Goal: Transaction & Acquisition: Purchase product/service

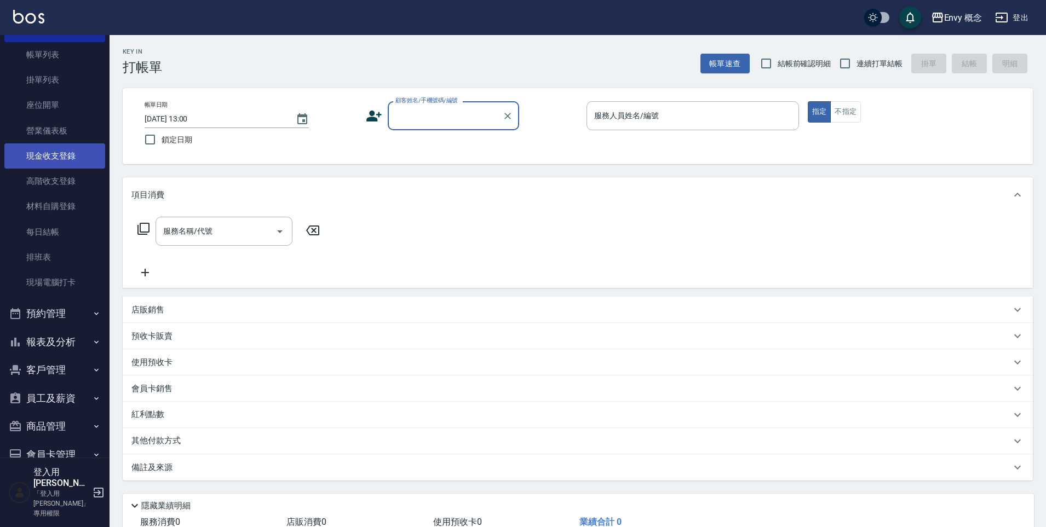
scroll to position [101, 0]
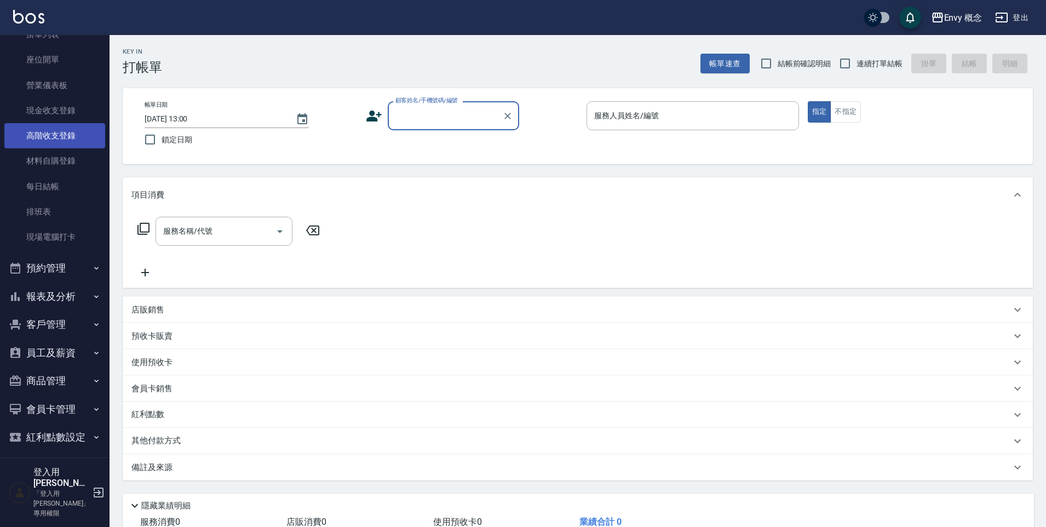
click at [80, 139] on link "高階收支登錄" at bounding box center [54, 135] width 101 height 25
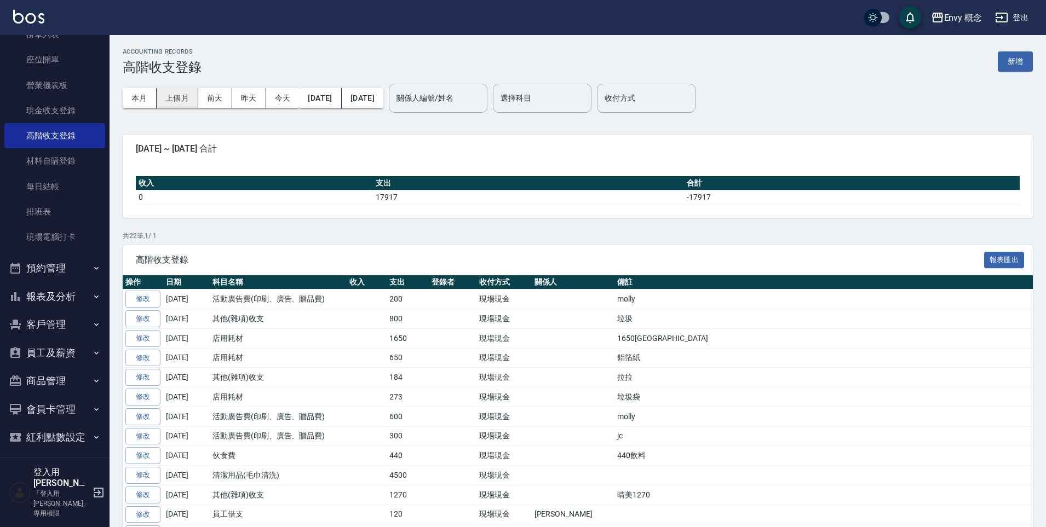
click at [182, 97] on button "上個月" at bounding box center [178, 98] width 42 height 20
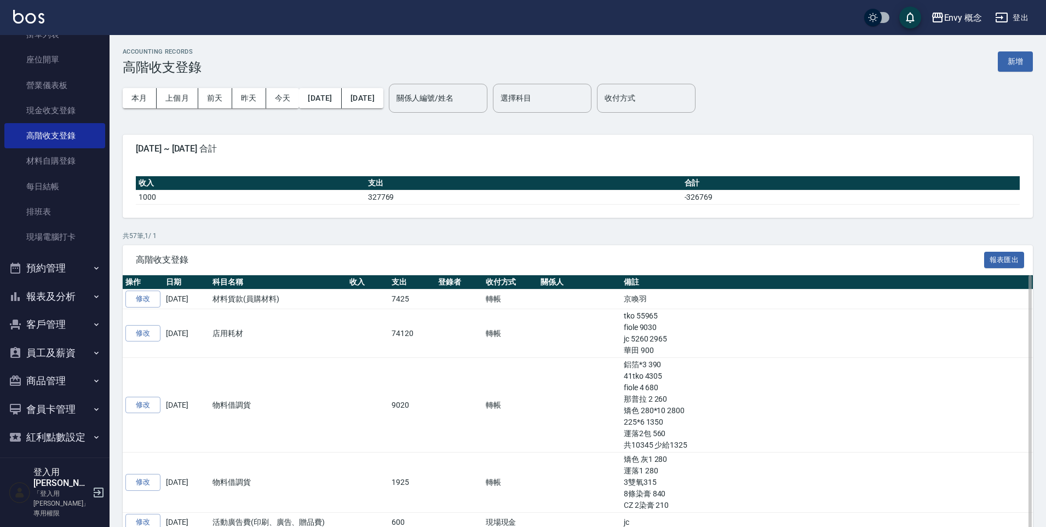
scroll to position [2, 0]
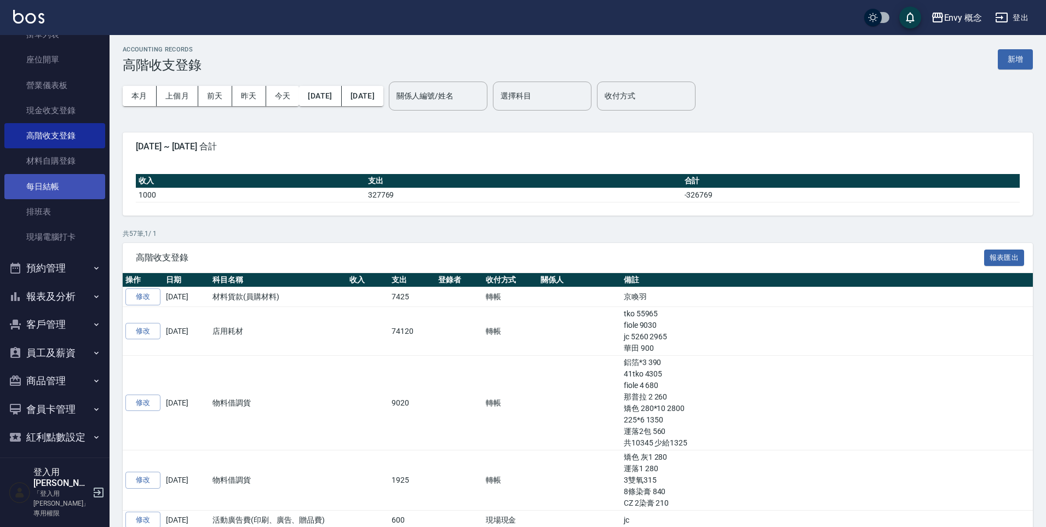
click at [41, 189] on link "每日結帳" at bounding box center [54, 186] width 101 height 25
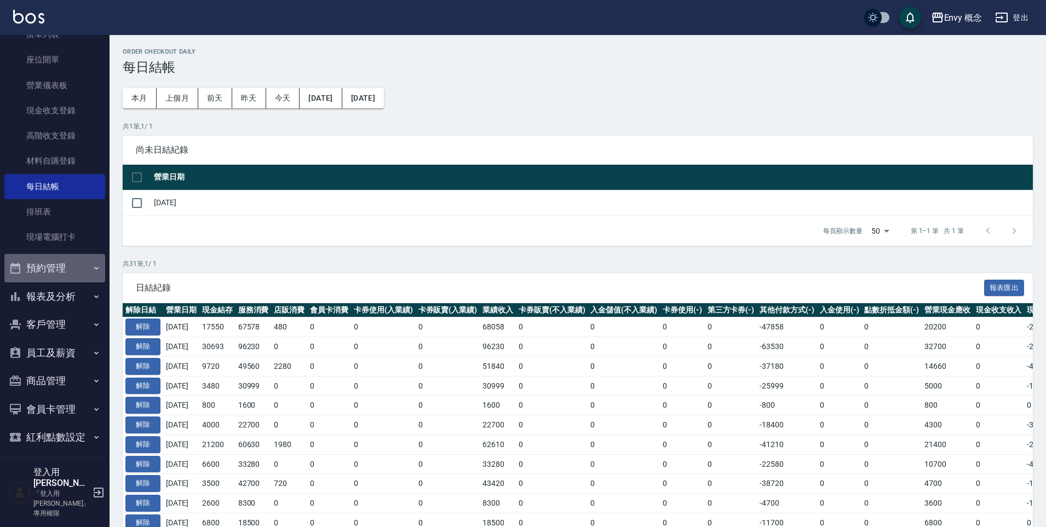
click at [85, 269] on button "預約管理" at bounding box center [54, 268] width 101 height 28
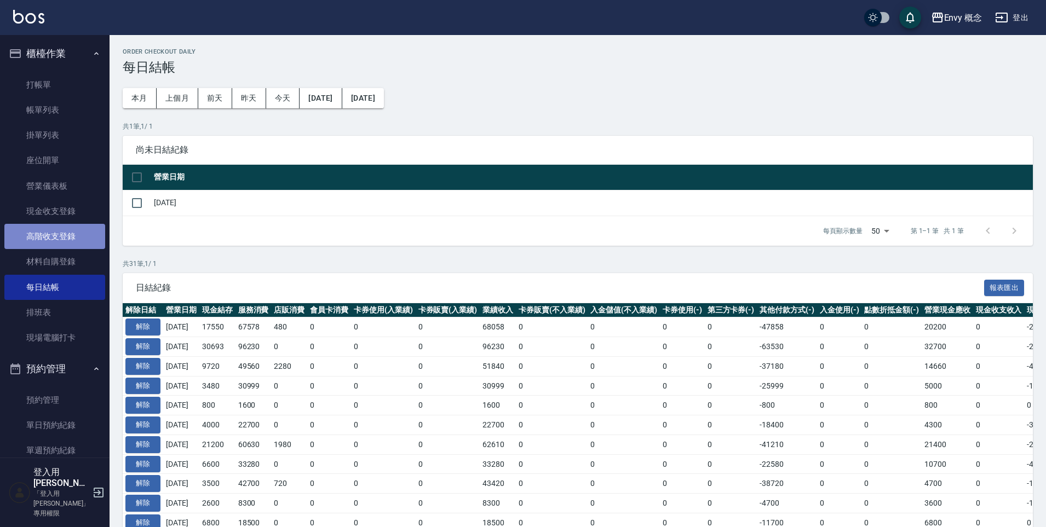
click at [73, 240] on link "高階收支登錄" at bounding box center [54, 236] width 101 height 25
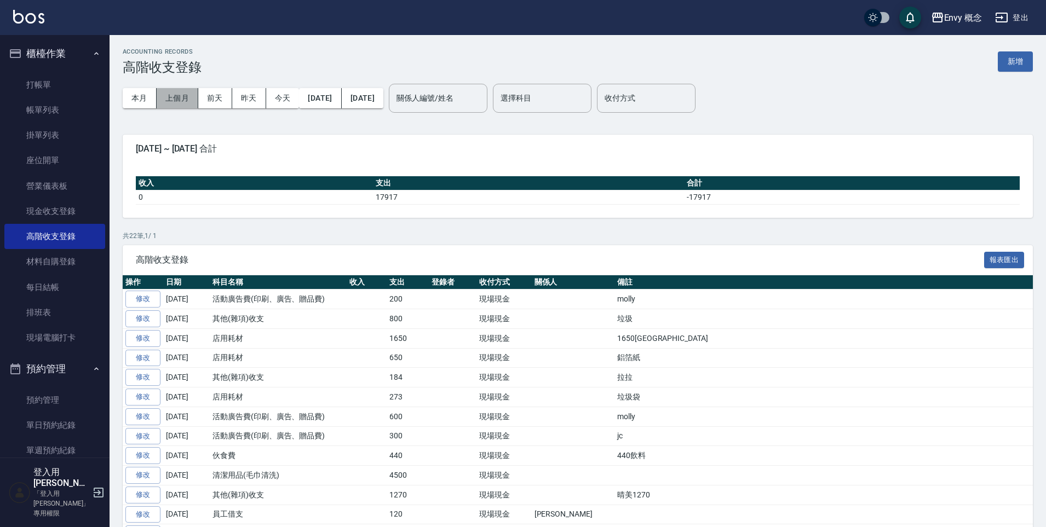
click at [182, 106] on button "上個月" at bounding box center [178, 98] width 42 height 20
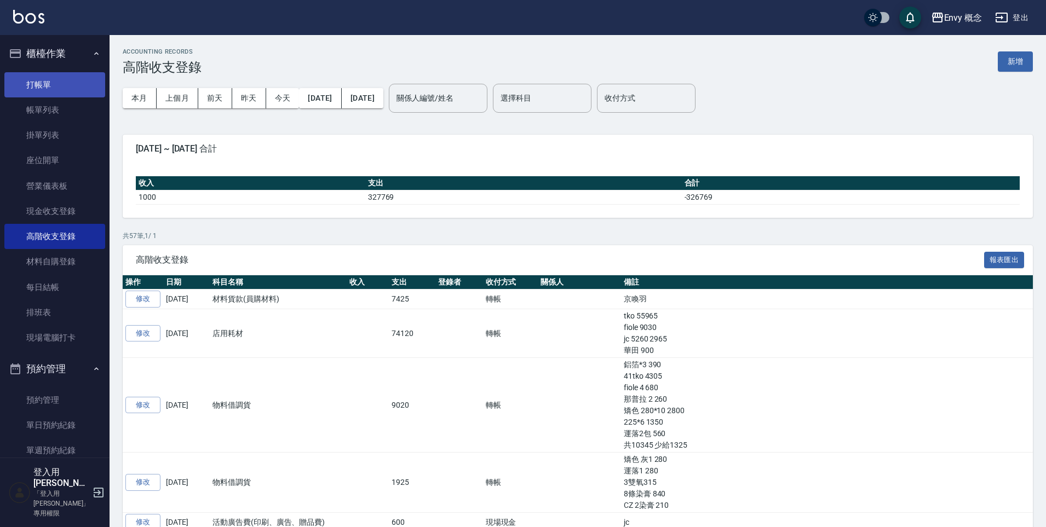
click at [62, 95] on link "打帳單" at bounding box center [54, 84] width 101 height 25
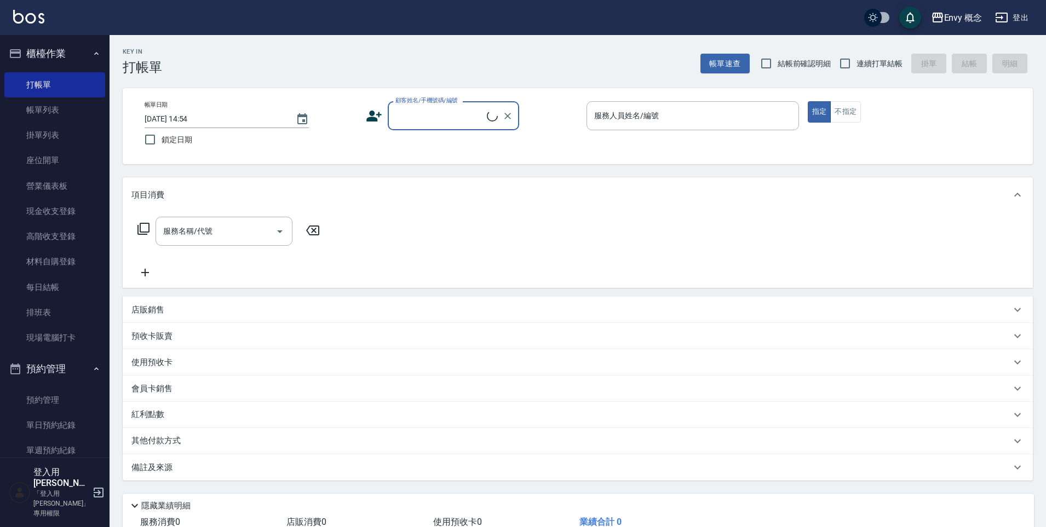
click at [469, 124] on input "顧客姓名/手機號碼/編號" at bounding box center [440, 115] width 94 height 19
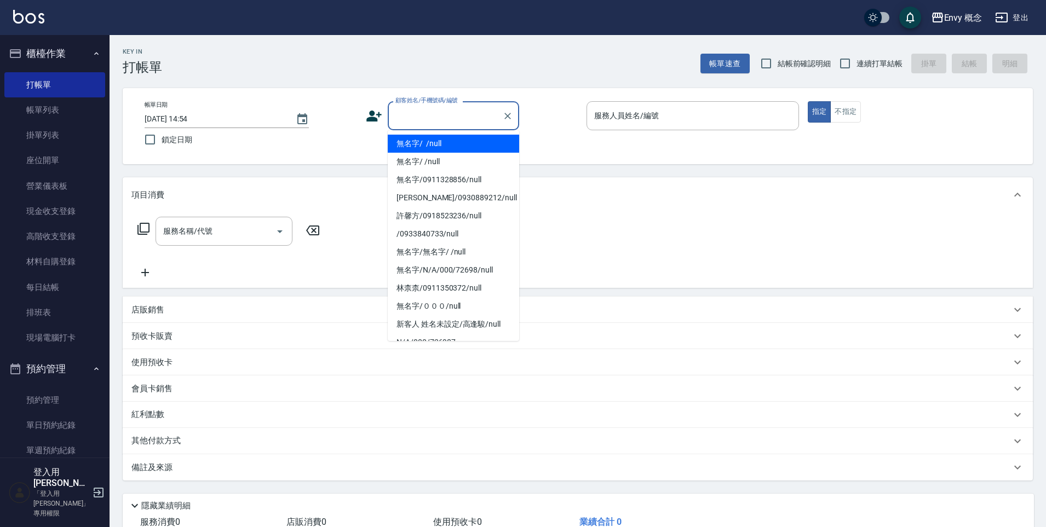
click at [470, 139] on li "無名字/ /null" at bounding box center [453, 144] width 131 height 18
type input "無名字/ /null"
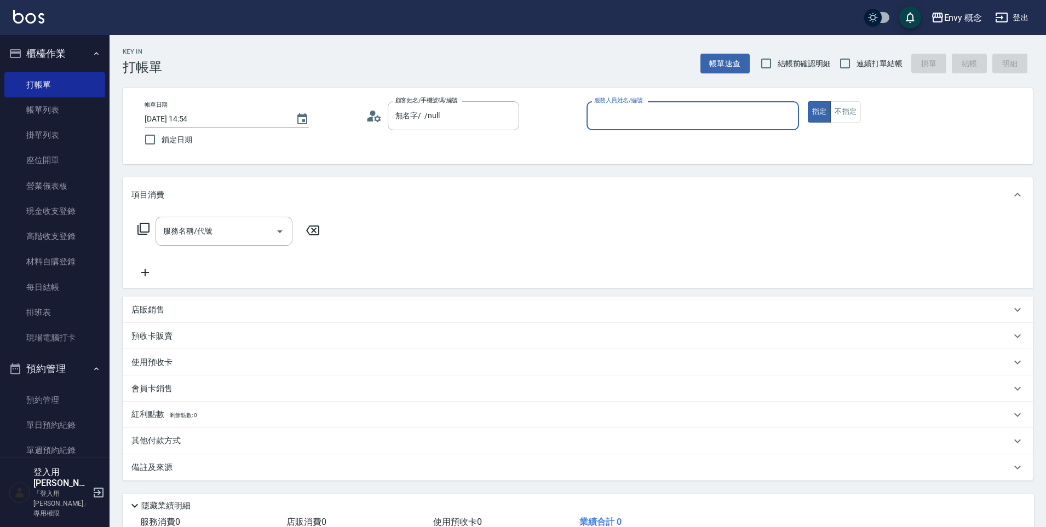
click at [634, 116] on input "服務人員姓名/編號" at bounding box center [692, 115] width 203 height 19
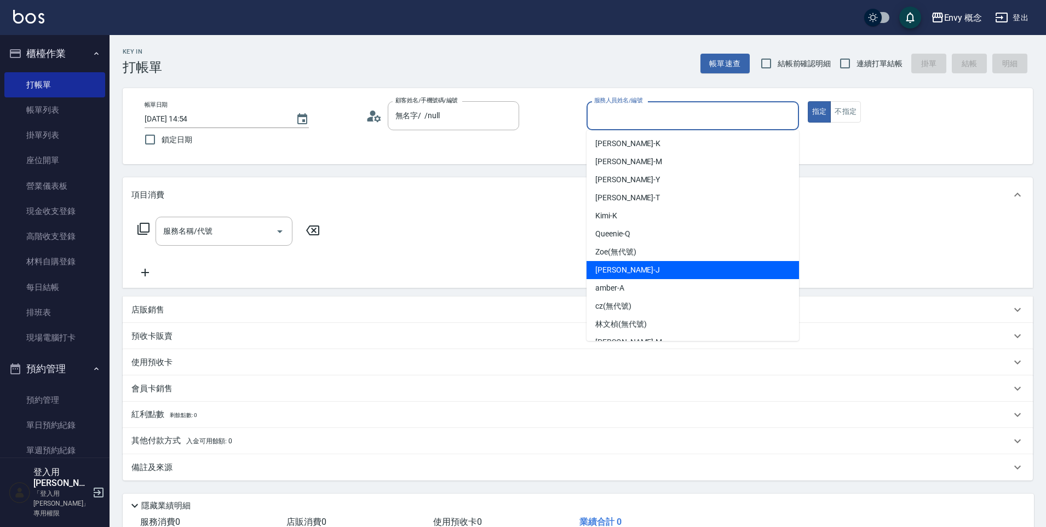
click at [658, 263] on ul "[PERSON_NAME] -K [PERSON_NAME] -Y [PERSON_NAME] Kimi -K Queenie -Q [PERSON_NAME…" at bounding box center [692, 235] width 212 height 211
click at [658, 263] on div "[PERSON_NAME]" at bounding box center [692, 270] width 212 height 18
type input "[PERSON_NAME]"
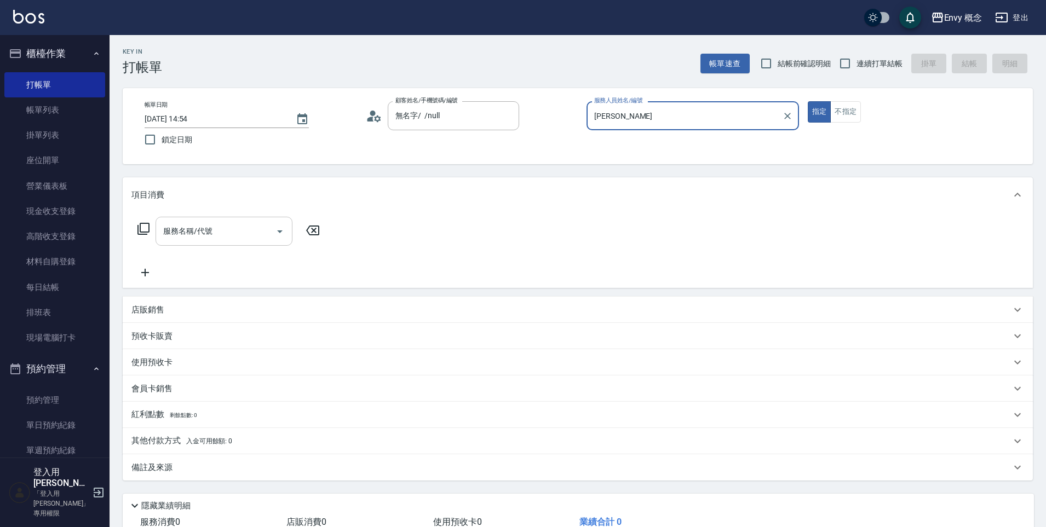
click at [216, 239] on input "服務名稱/代號" at bounding box center [215, 231] width 111 height 19
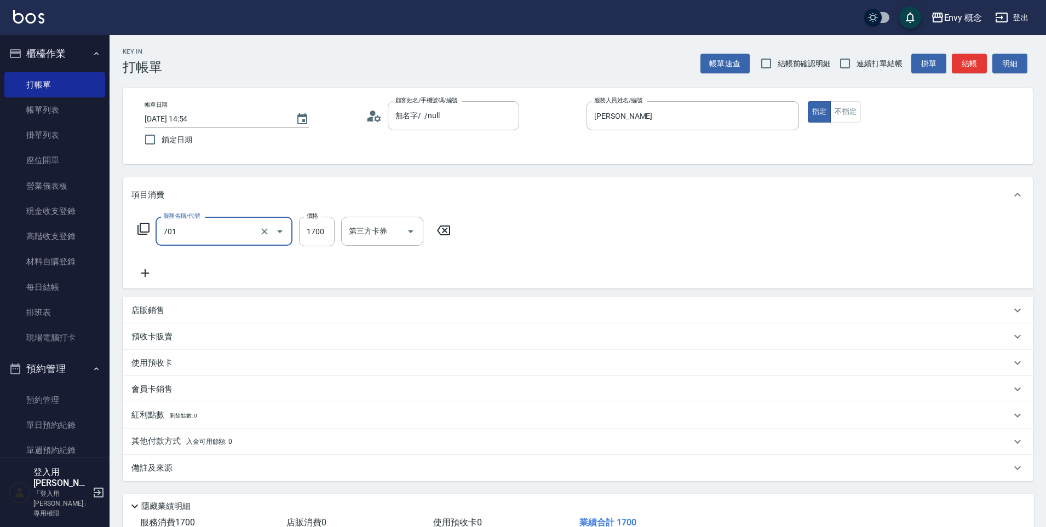
type input "701 染髮(701)"
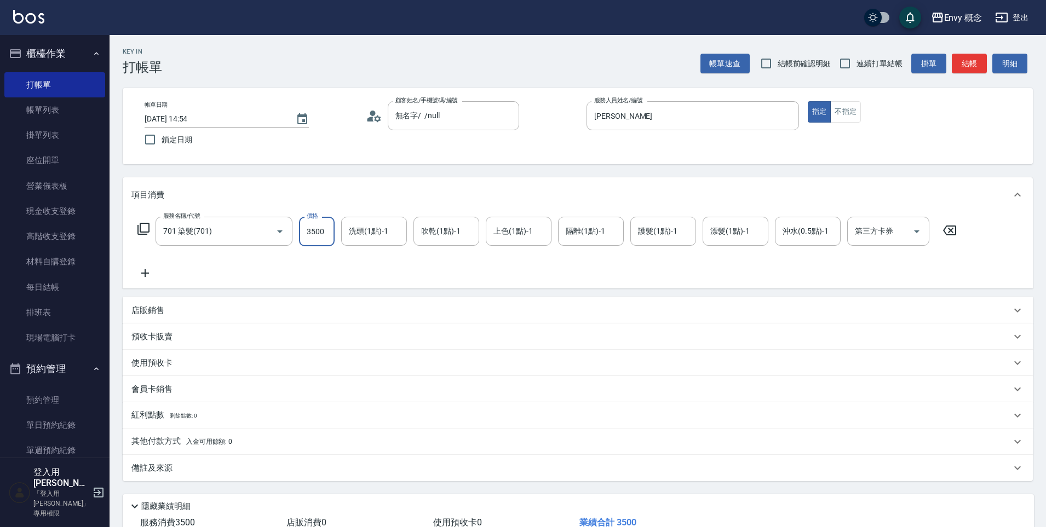
type input "3500"
click at [143, 452] on div "其他付款方式 入金可用餘額: 0" at bounding box center [578, 442] width 910 height 26
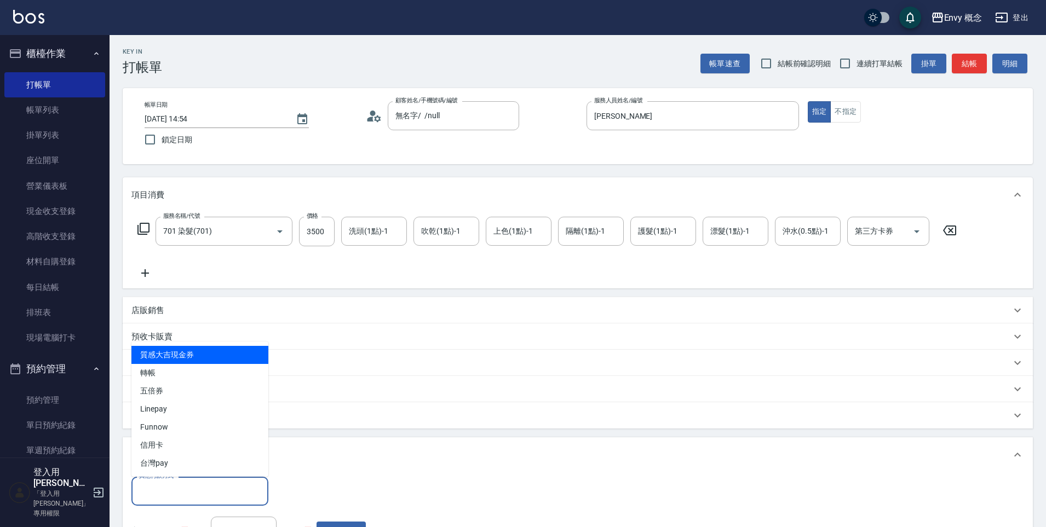
click at [175, 489] on input "其他付款方式" at bounding box center [199, 491] width 127 height 19
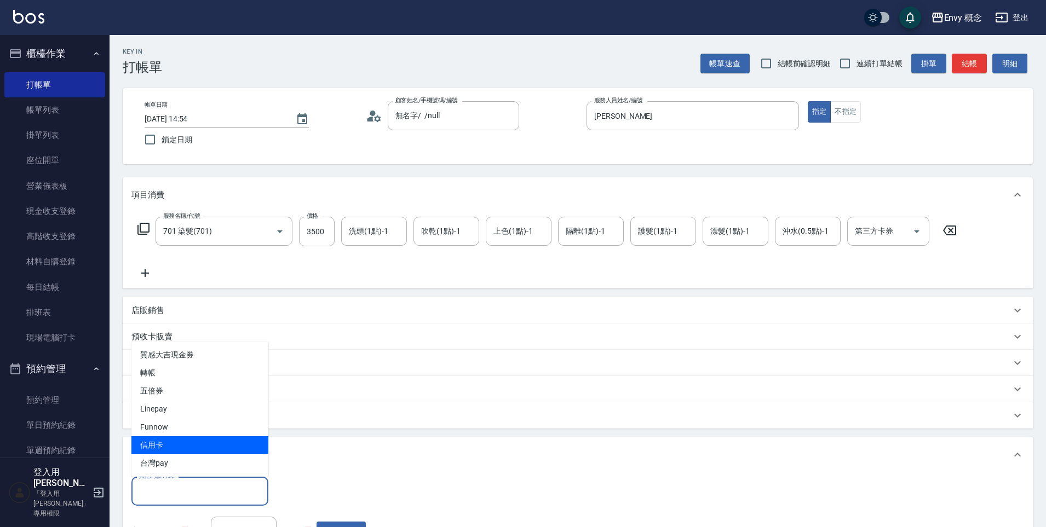
drag, startPoint x: 170, startPoint y: 376, endPoint x: 183, endPoint y: 439, distance: 64.7
click at [183, 439] on ul "質感大吉現金券 轉帳 五倍券 Linepay Funnow 信用卡 台灣pay" at bounding box center [199, 409] width 137 height 135
click at [183, 439] on span "信用卡" at bounding box center [199, 445] width 137 height 18
type input "信用卡"
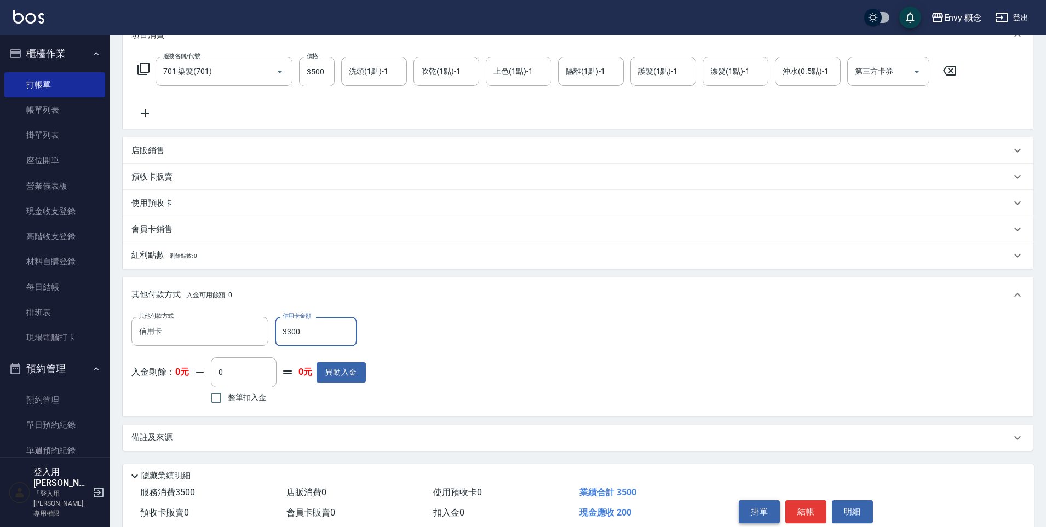
scroll to position [207, 0]
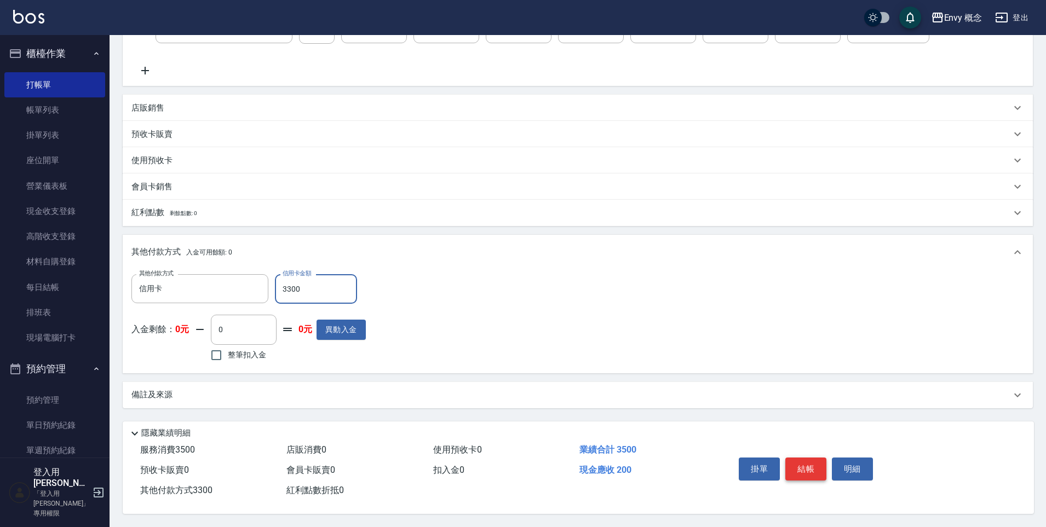
type input "3300"
click at [803, 459] on button "結帳" at bounding box center [805, 469] width 41 height 23
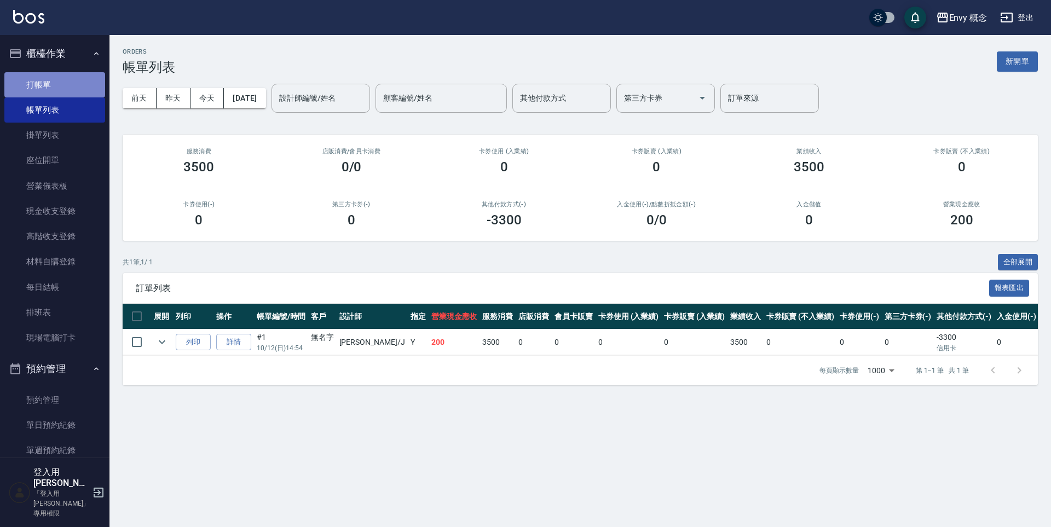
click at [77, 84] on link "打帳單" at bounding box center [54, 84] width 101 height 25
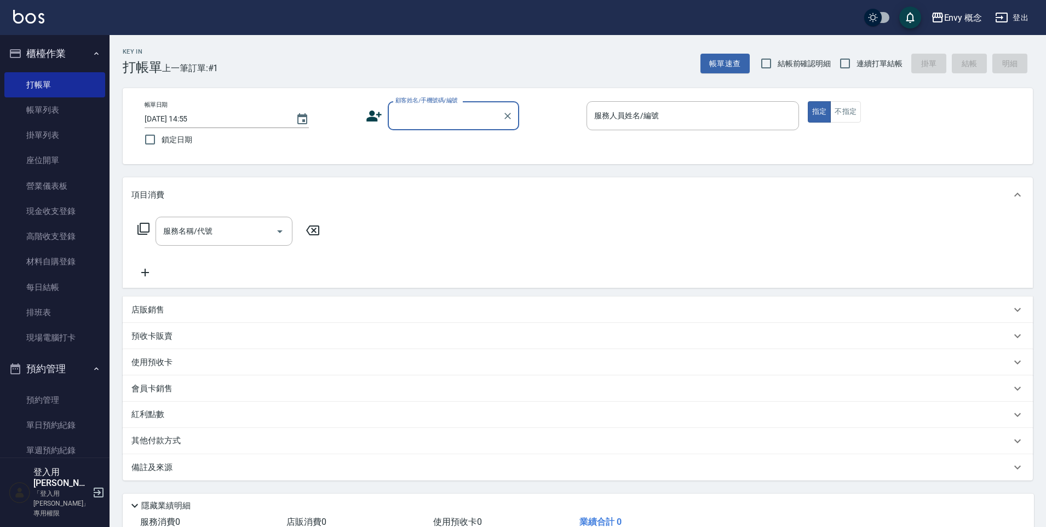
click at [414, 116] on input "顧客姓名/手機號碼/編號" at bounding box center [445, 115] width 105 height 19
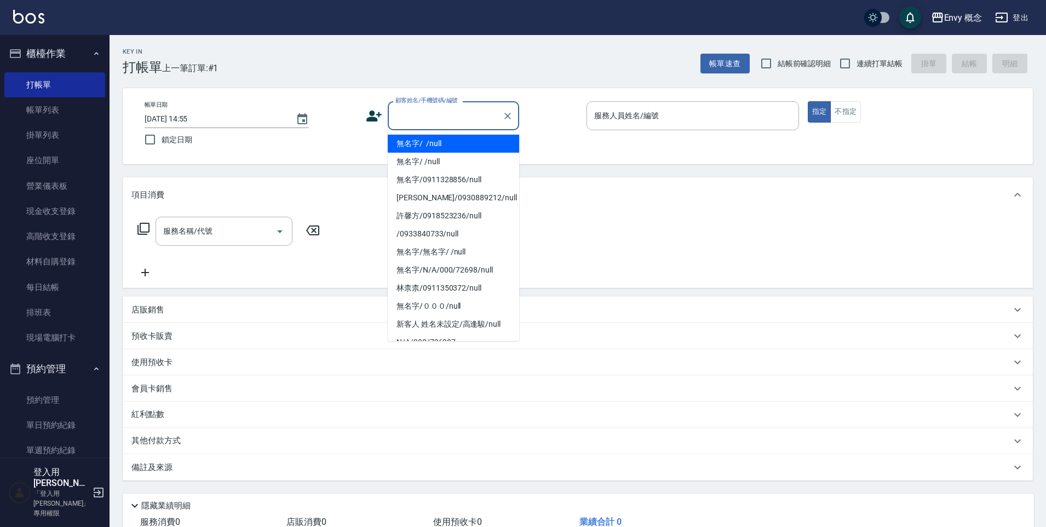
drag, startPoint x: 414, startPoint y: 143, endPoint x: 586, endPoint y: 134, distance: 171.6
click at [414, 143] on li "無名字/ /null" at bounding box center [453, 144] width 131 height 18
type input "無名字/ /null"
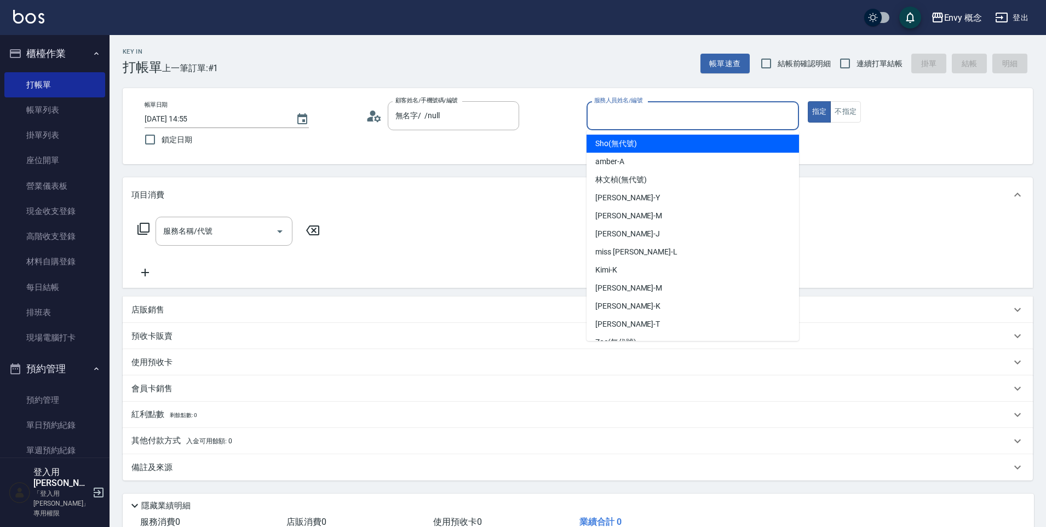
click at [626, 121] on input "服務人員姓名/編號" at bounding box center [692, 115] width 203 height 19
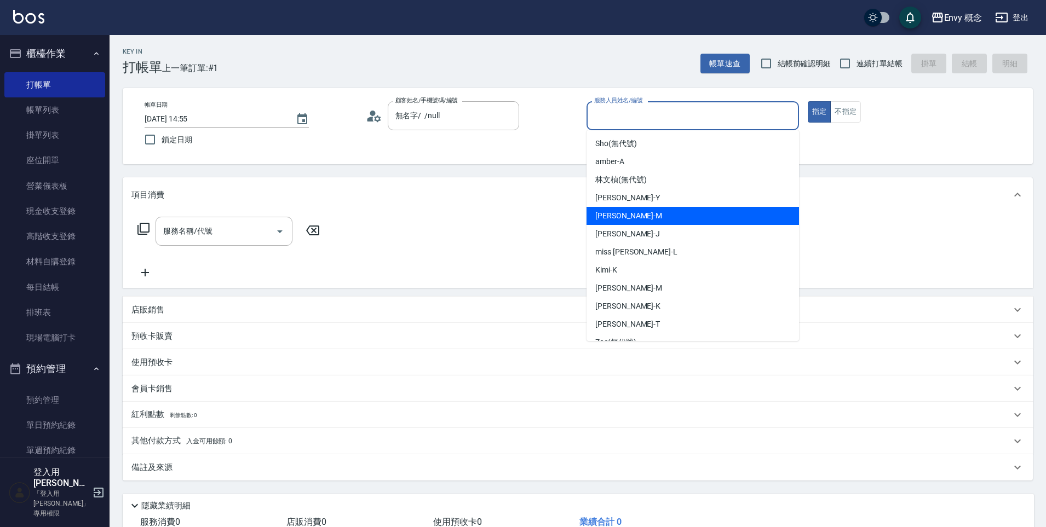
click at [647, 230] on div "[PERSON_NAME]" at bounding box center [692, 234] width 212 height 18
type input "[PERSON_NAME]"
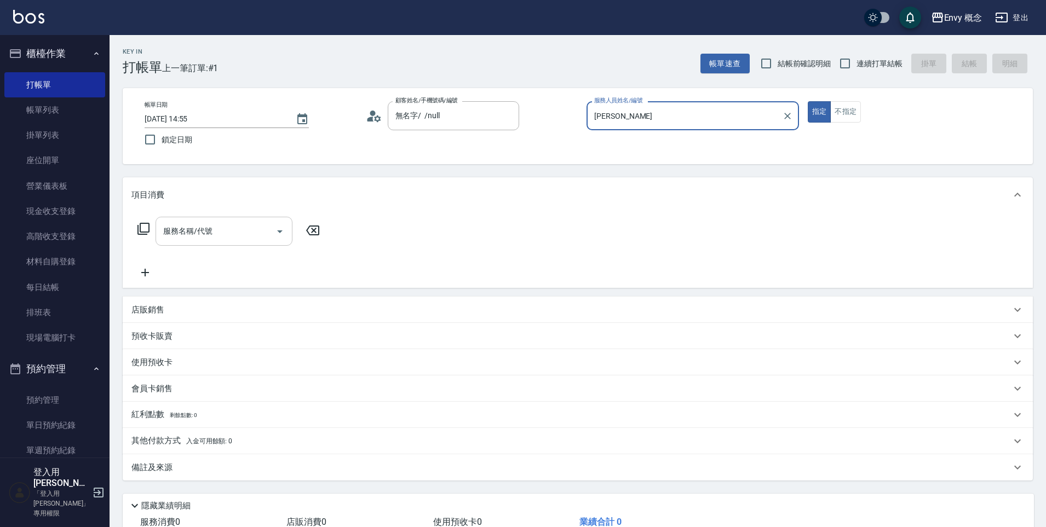
click at [198, 218] on div "服務名稱/代號" at bounding box center [223, 231] width 137 height 29
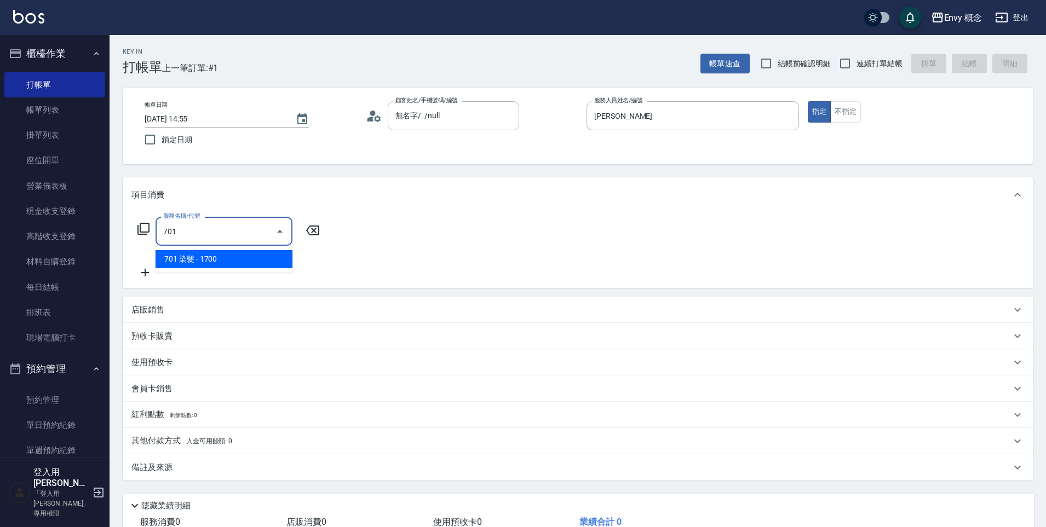
type input "701 染髮(701)"
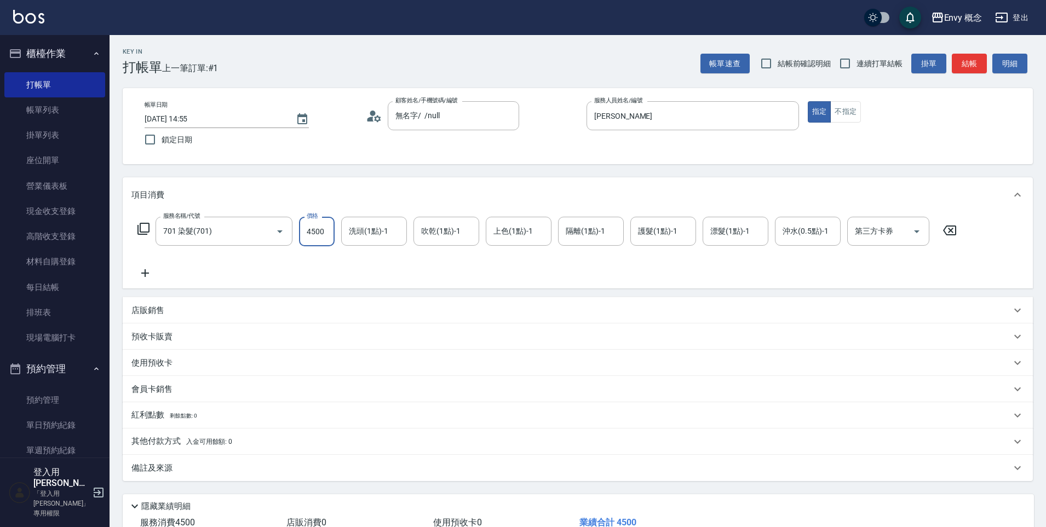
type input "4500"
click at [151, 446] on p "其他付款方式 入金可用餘額: 0" at bounding box center [181, 442] width 101 height 12
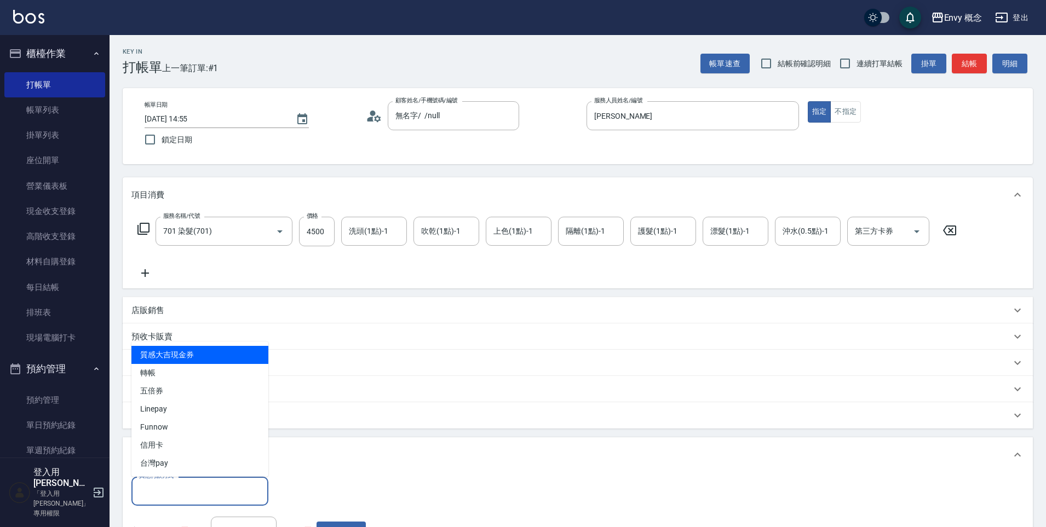
drag, startPoint x: 175, startPoint y: 489, endPoint x: 172, endPoint y: 471, distance: 18.4
click at [175, 489] on input "其他付款方式" at bounding box center [199, 491] width 127 height 19
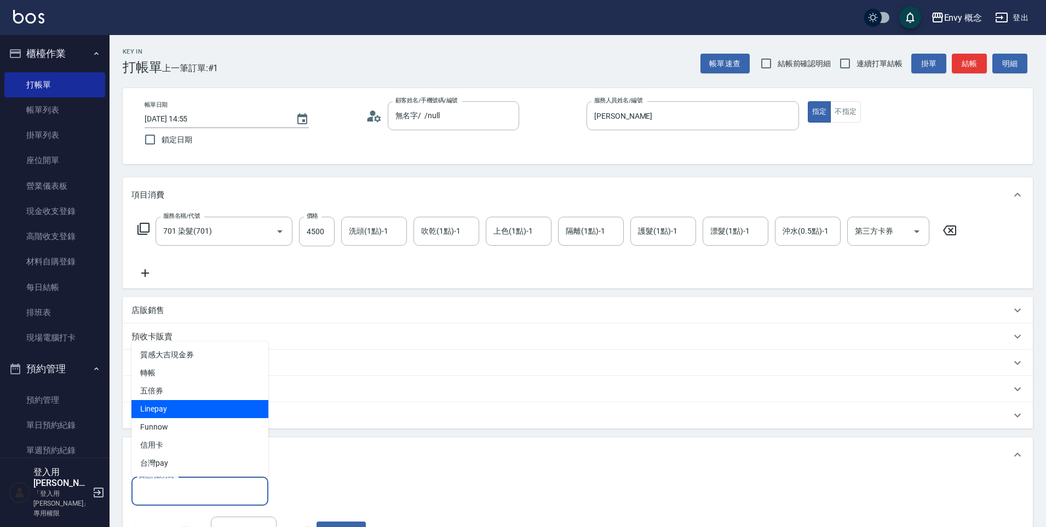
click at [170, 410] on span "Linepay" at bounding box center [199, 409] width 137 height 18
type input "Linepay"
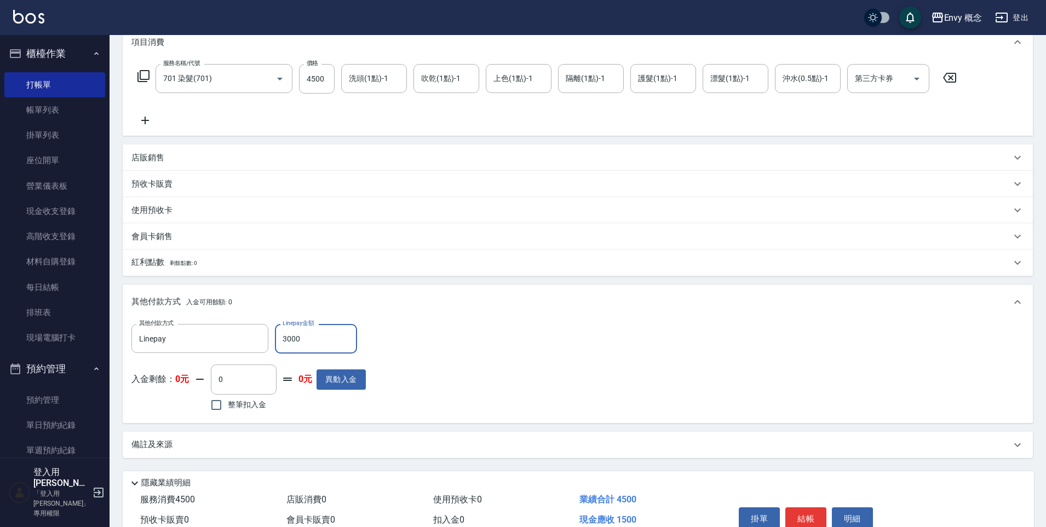
scroll to position [207, 0]
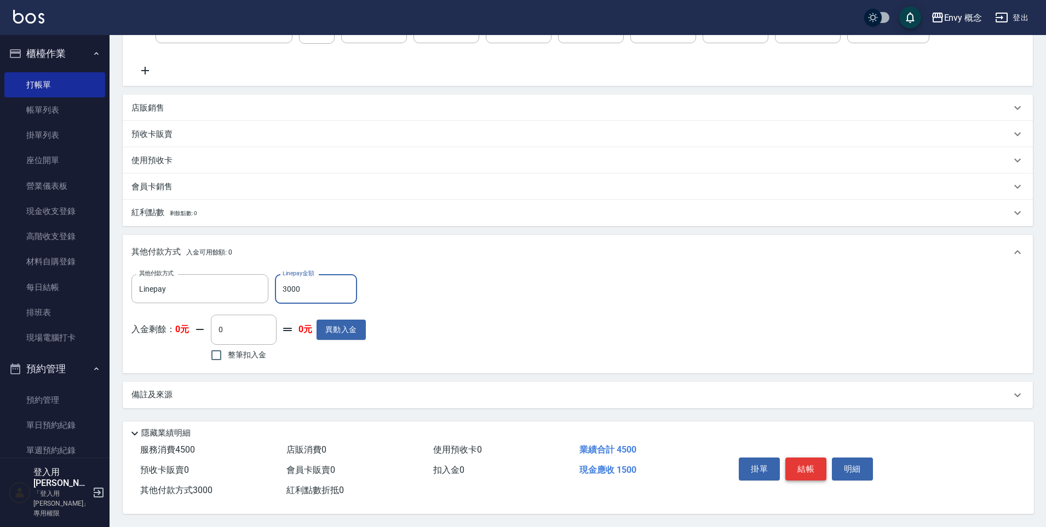
type input "3000"
click at [806, 465] on button "結帳" at bounding box center [805, 469] width 41 height 23
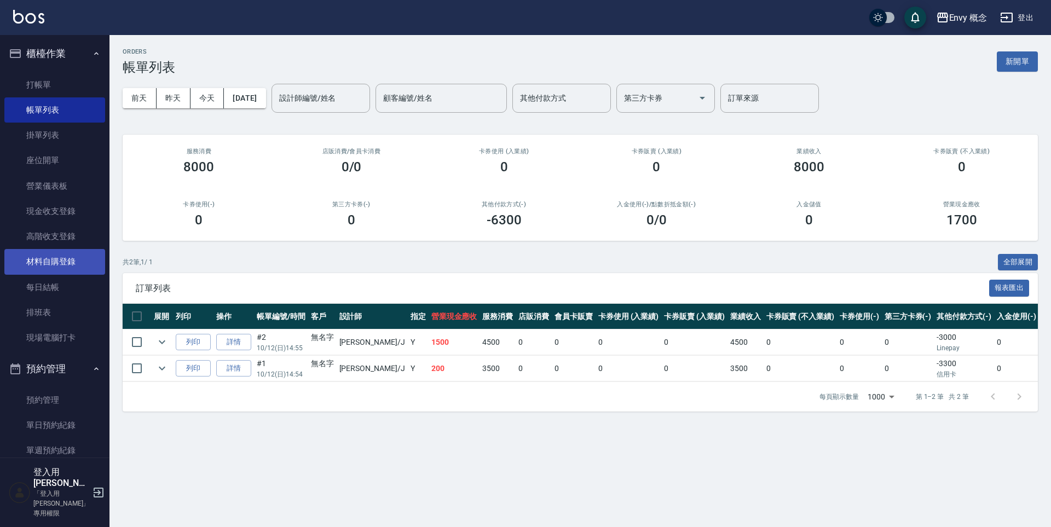
scroll to position [200, 0]
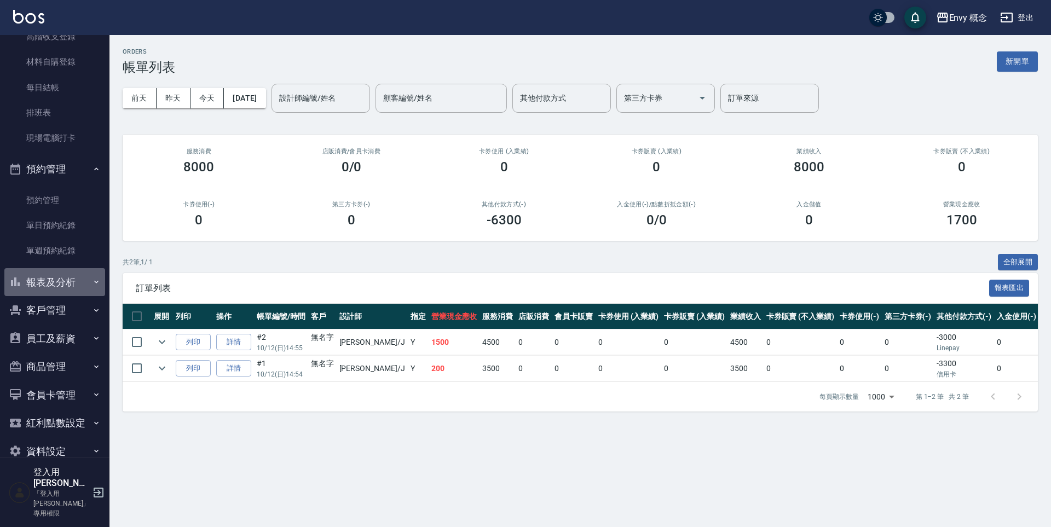
click at [65, 288] on button "報表及分析" at bounding box center [54, 282] width 101 height 28
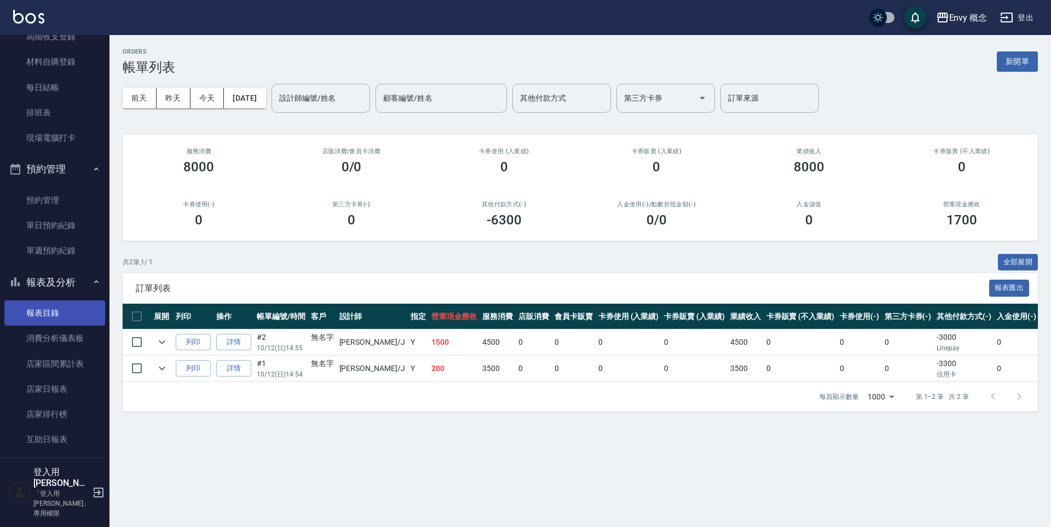
scroll to position [740, 0]
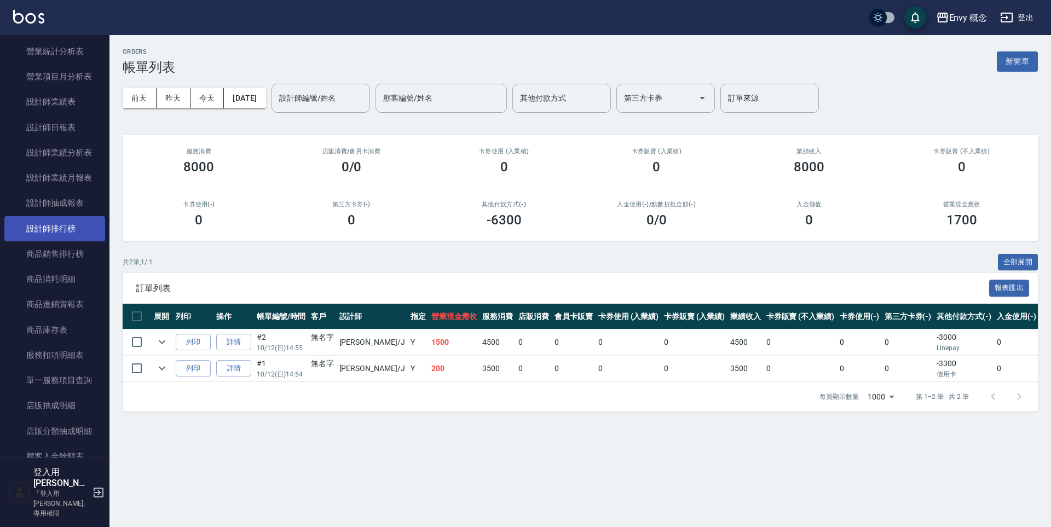
click at [57, 229] on link "設計師排行榜" at bounding box center [54, 228] width 101 height 25
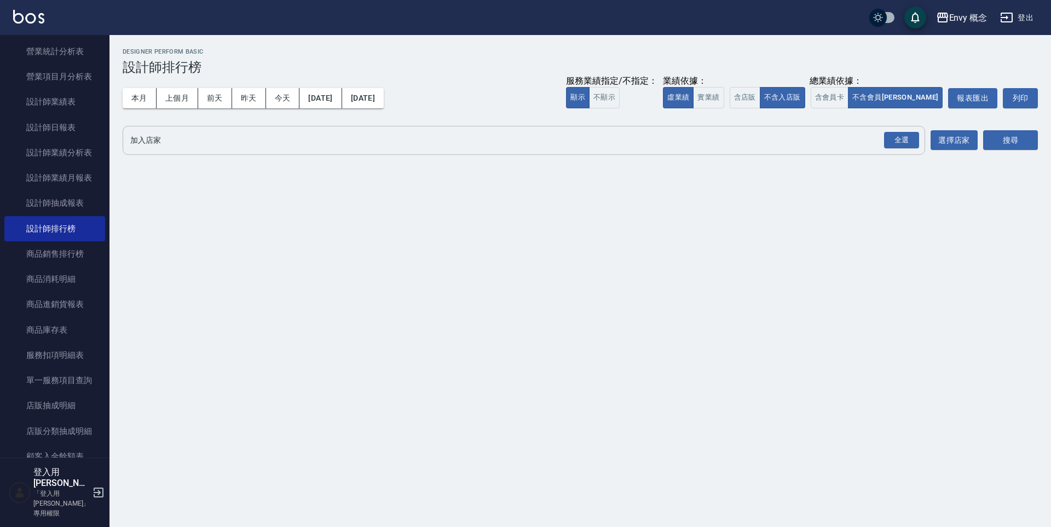
click at [188, 140] on input "加入店家" at bounding box center [516, 140] width 776 height 19
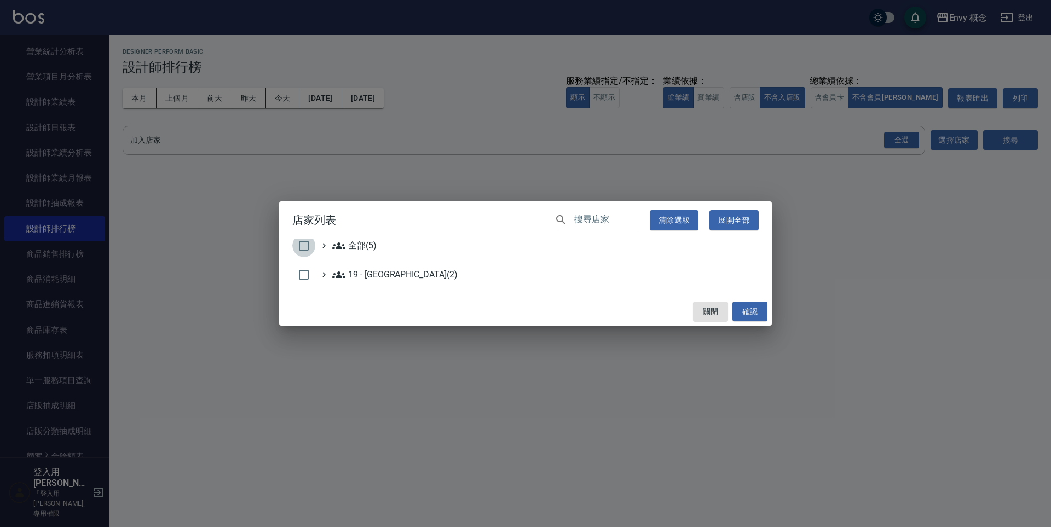
drag, startPoint x: 299, startPoint y: 247, endPoint x: 373, endPoint y: 254, distance: 74.8
click at [299, 247] on input "checkbox" at bounding box center [303, 245] width 23 height 23
checkbox input "true"
click at [747, 308] on button "確認" at bounding box center [750, 312] width 35 height 20
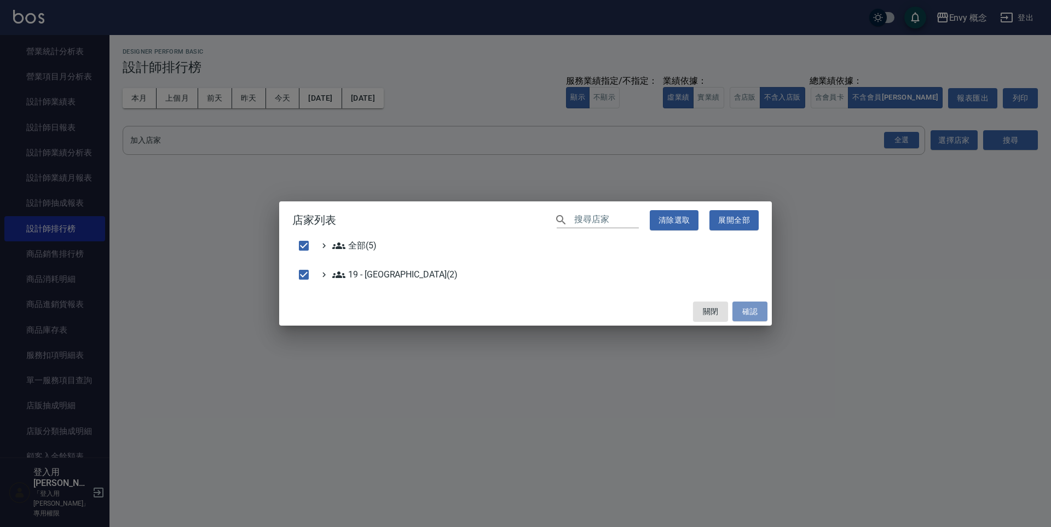
checkbox input "false"
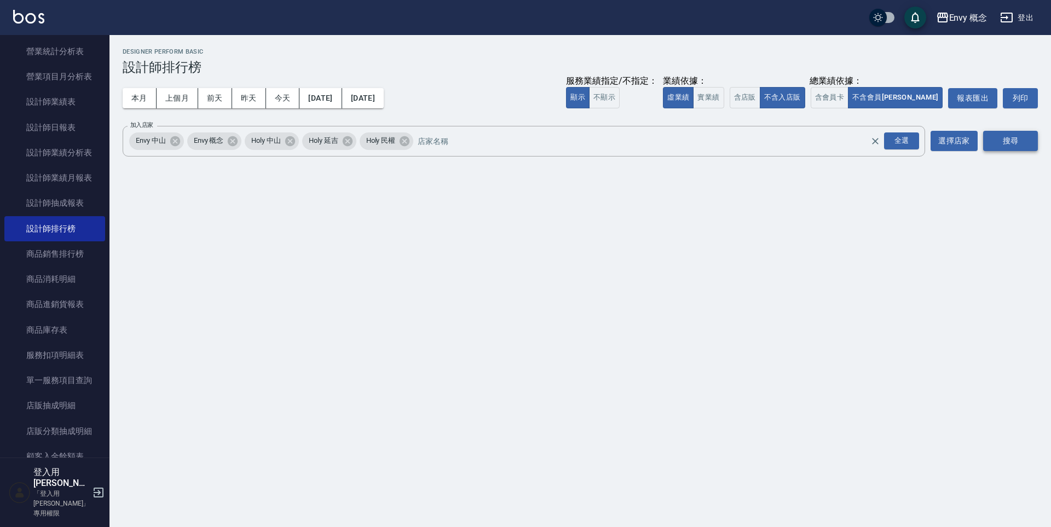
click at [991, 135] on button "搜尋" at bounding box center [1010, 141] width 55 height 20
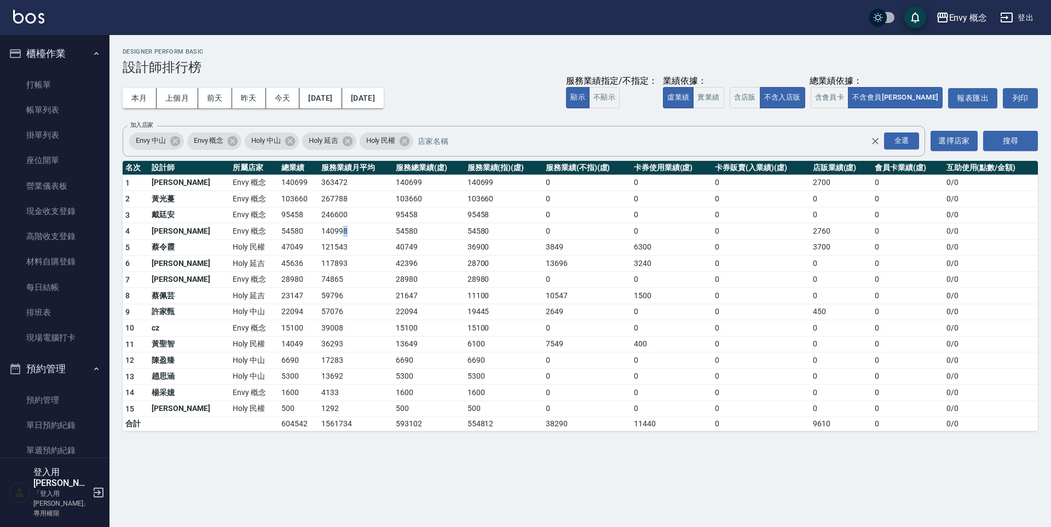
drag, startPoint x: 309, startPoint y: 239, endPoint x: 290, endPoint y: 228, distance: 22.1
click at [295, 231] on tbody "1 王文嘉 Envy 概念 140699 363472 140699 140699 0 0 0 2700 0 0 / 0 2 黃光蔓 Envy 概念 1036…" at bounding box center [580, 303] width 915 height 257
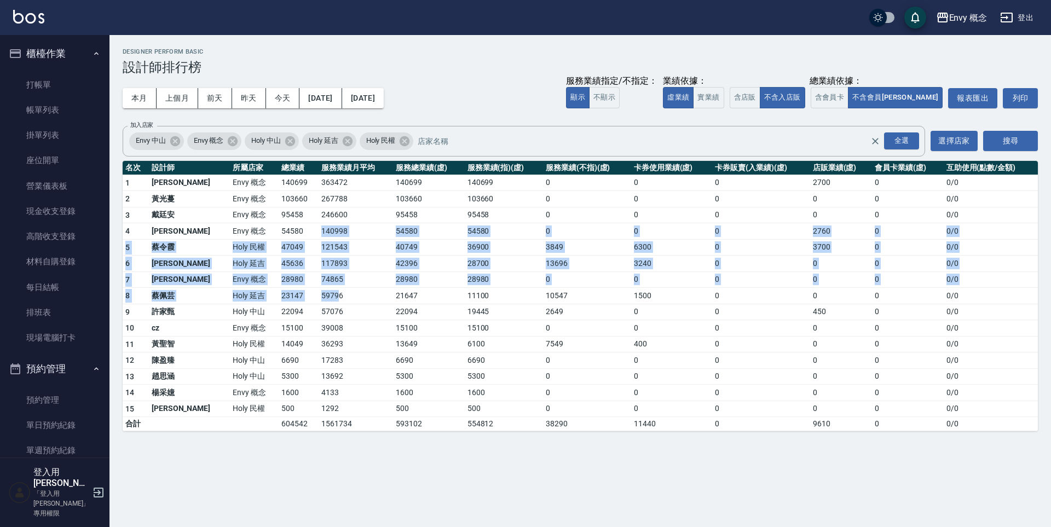
drag, startPoint x: 284, startPoint y: 224, endPoint x: 299, endPoint y: 294, distance: 71.1
click at [299, 294] on tbody "1 王文嘉 Envy 概念 140699 363472 140699 140699 0 0 0 2700 0 0 / 0 2 黃光蔓 Envy 概念 1036…" at bounding box center [580, 303] width 915 height 257
click at [319, 294] on td "59796" at bounding box center [356, 296] width 74 height 16
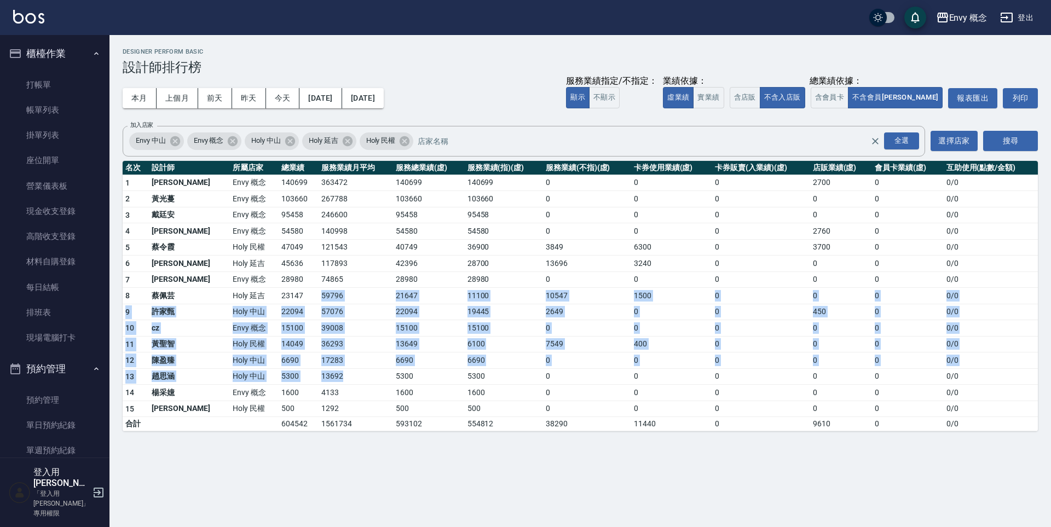
drag, startPoint x: 299, startPoint y: 294, endPoint x: 316, endPoint y: 380, distance: 87.6
click at [316, 380] on tbody "1 王文嘉 Envy 概念 140699 363472 140699 140699 0 0 0 2700 0 0 / 0 2 黃光蔓 Envy 概念 1036…" at bounding box center [580, 303] width 915 height 257
click at [319, 380] on td "13692" at bounding box center [356, 376] width 74 height 16
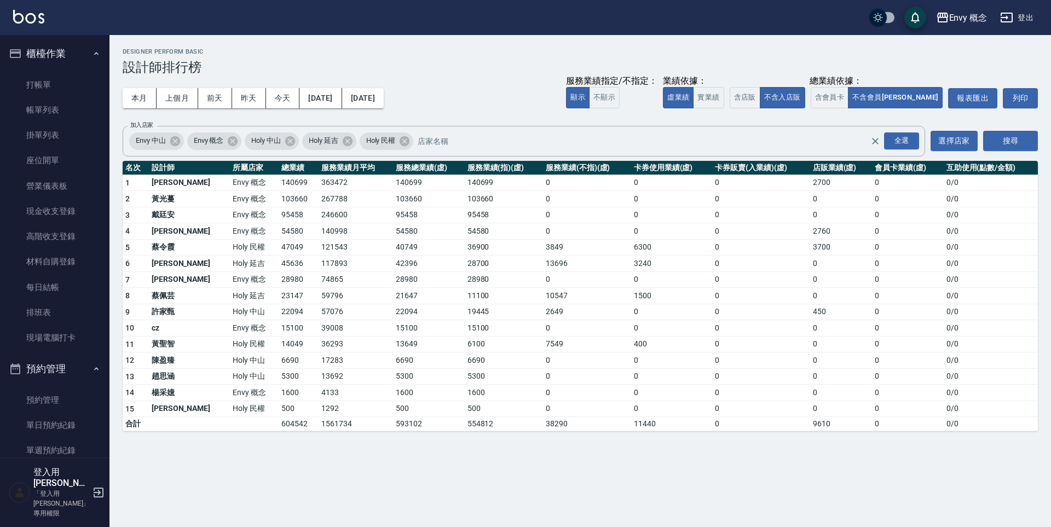
click at [319, 380] on td "13692" at bounding box center [356, 376] width 74 height 16
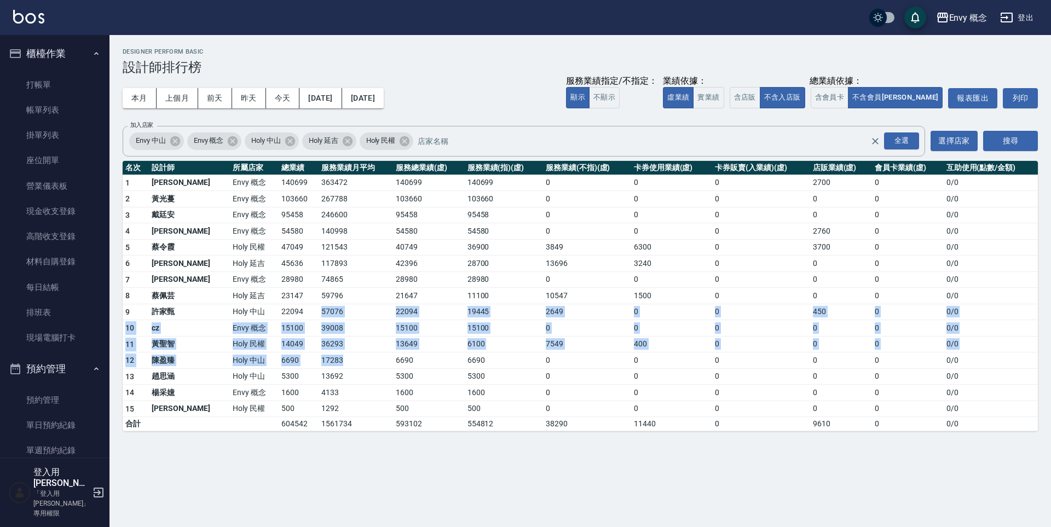
drag, startPoint x: 304, startPoint y: 368, endPoint x: 258, endPoint y: 286, distance: 94.4
click at [260, 291] on tbody "1 王文嘉 Envy 概念 140699 363472 140699 140699 0 0 0 2700 0 0 / 0 2 黃光蔓 Envy 概念 1036…" at bounding box center [580, 303] width 915 height 257
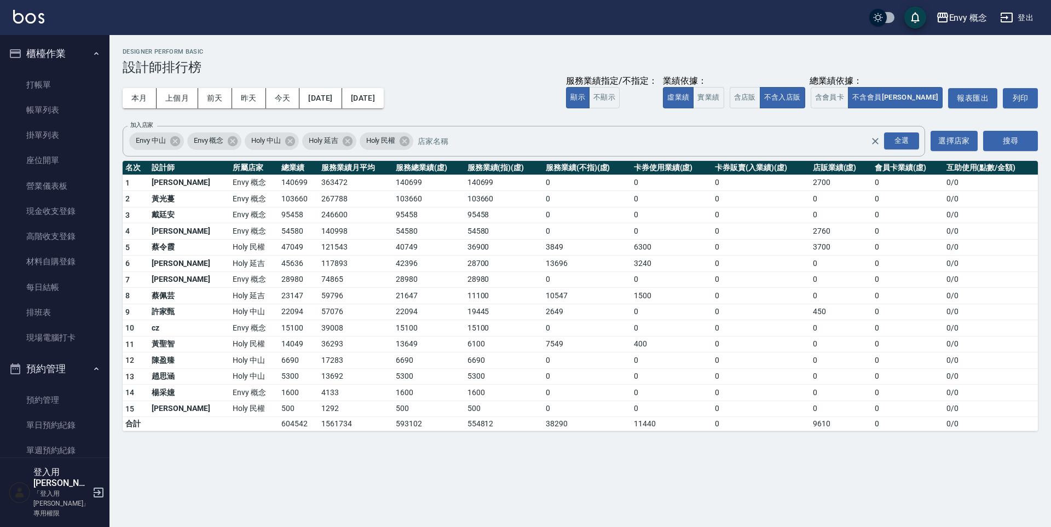
click at [279, 283] on td "28980" at bounding box center [299, 280] width 40 height 16
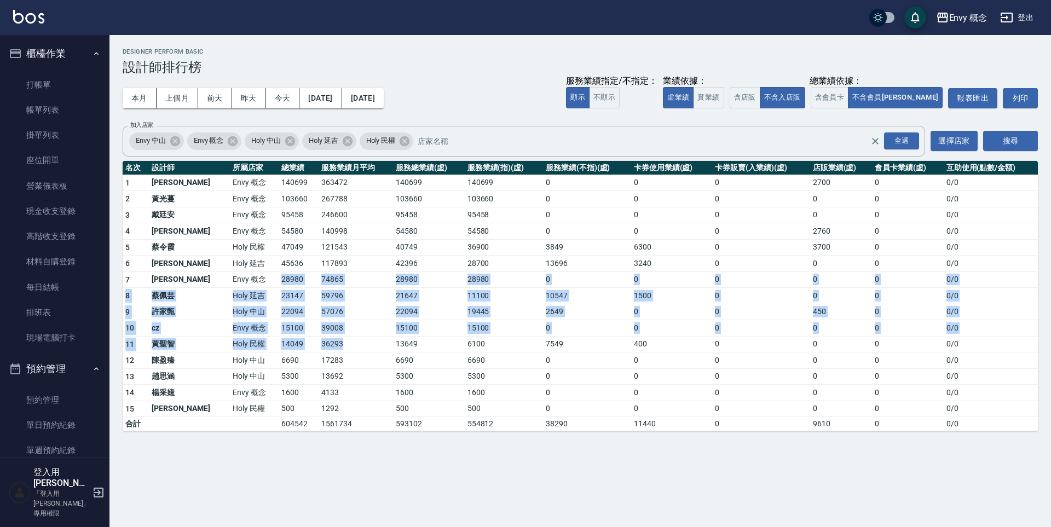
drag, startPoint x: 257, startPoint y: 283, endPoint x: 291, endPoint y: 341, distance: 67.2
click at [291, 341] on tbody "1 王文嘉 Envy 概念 140699 363472 140699 140699 0 0 0 2700 0 0 / 0 2 黃光蔓 Envy 概念 1036…" at bounding box center [580, 303] width 915 height 257
click at [319, 341] on td "36293" at bounding box center [356, 344] width 74 height 16
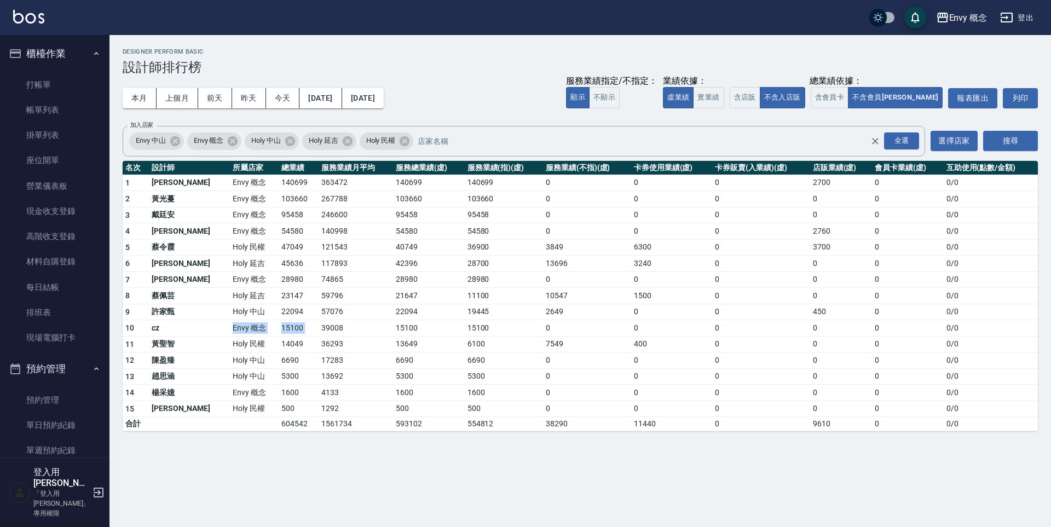
drag, startPoint x: 364, startPoint y: 320, endPoint x: 396, endPoint y: 321, distance: 32.9
click at [384, 320] on tr "10 cz Envy 概念 15100 39008 15100 15100 0 0 0 0 0 0 / 0" at bounding box center [580, 328] width 915 height 16
click at [405, 321] on td "15100" at bounding box center [429, 328] width 72 height 16
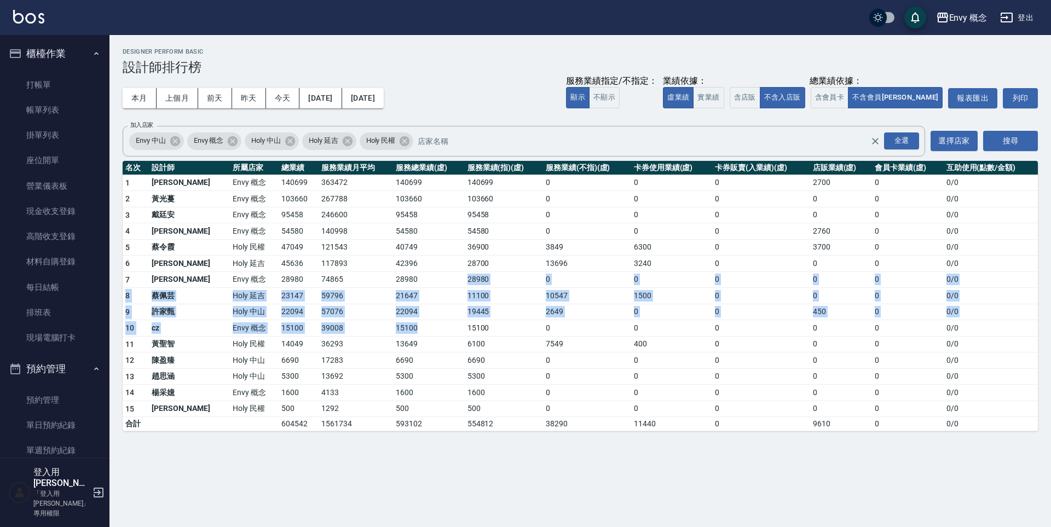
drag, startPoint x: 405, startPoint y: 321, endPoint x: 365, endPoint y: 282, distance: 55.8
click at [365, 284] on tbody "1 王文嘉 Envy 概念 140699 363472 140699 140699 0 0 0 2700 0 0 / 0 2 黃光蔓 Envy 概念 1036…" at bounding box center [580, 303] width 915 height 257
click at [393, 282] on td "28980" at bounding box center [429, 280] width 72 height 16
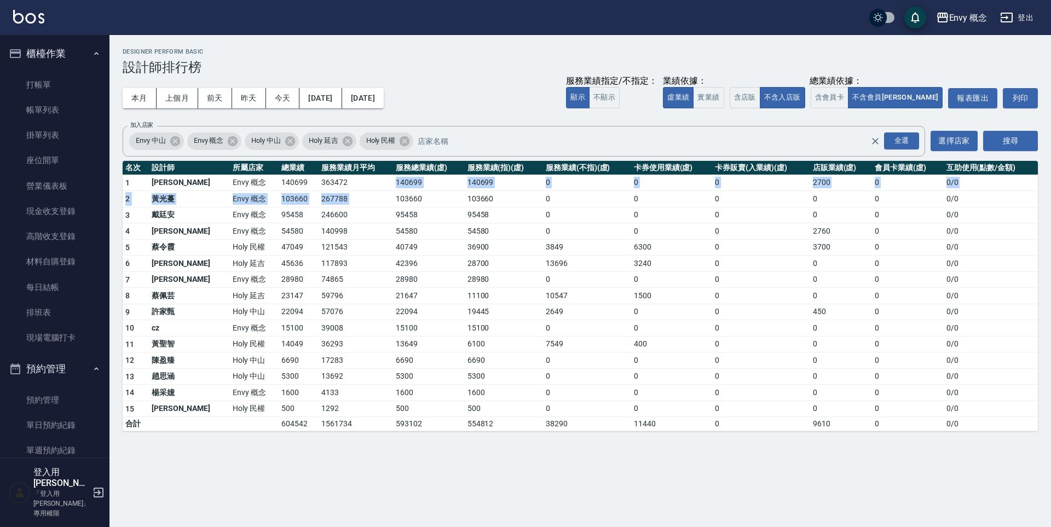
drag, startPoint x: 356, startPoint y: 189, endPoint x: 404, endPoint y: 192, distance: 48.3
click at [404, 192] on tbody "1 王文嘉 Envy 概念 140699 363472 140699 140699 0 0 0 2700 0 0 / 0 2 黃光蔓 Envy 概念 1036…" at bounding box center [580, 303] width 915 height 257
click at [404, 192] on td "103660" at bounding box center [429, 199] width 72 height 16
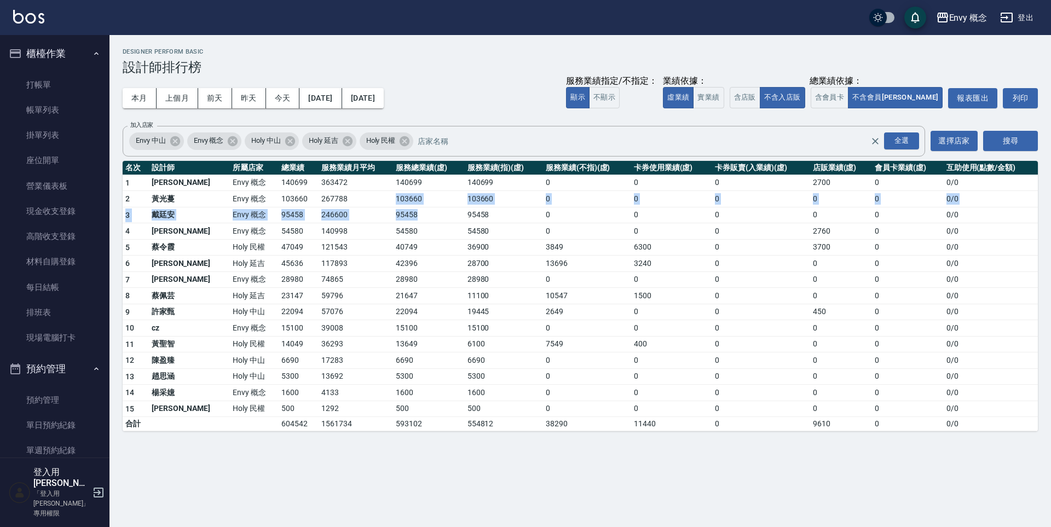
click at [405, 220] on tbody "1 王文嘉 Envy 概念 140699 363472 140699 140699 0 0 0 2700 0 0 / 0 2 黃光蔓 Envy 概念 1036…" at bounding box center [580, 303] width 915 height 257
click at [405, 220] on td "95458" at bounding box center [429, 215] width 72 height 16
drag, startPoint x: 405, startPoint y: 220, endPoint x: 376, endPoint y: 197, distance: 36.6
click at [382, 203] on tbody "1 王文嘉 Envy 概念 140699 363472 140699 140699 0 0 0 2700 0 0 / 0 2 黃光蔓 Envy 概念 1036…" at bounding box center [580, 303] width 915 height 257
click at [393, 195] on td "103660" at bounding box center [429, 199] width 72 height 16
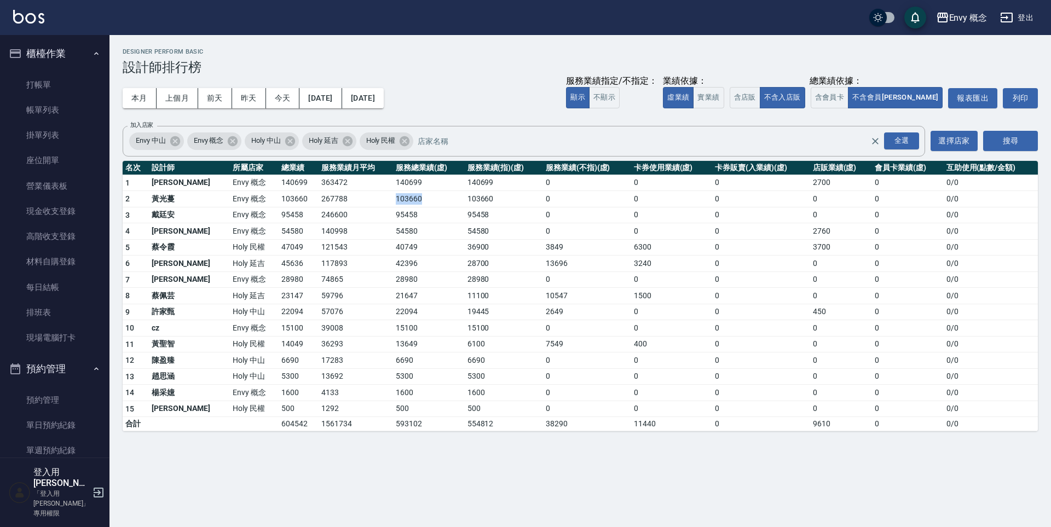
click at [393, 195] on td "103660" at bounding box center [429, 199] width 72 height 16
drag, startPoint x: 368, startPoint y: 195, endPoint x: 352, endPoint y: 255, distance: 61.9
click at [352, 255] on tbody "1 王文嘉 Envy 概念 140699 363472 140699 140699 0 0 0 2700 0 0 / 0 2 黃光蔓 Envy 概念 1036…" at bounding box center [580, 303] width 915 height 257
click at [352, 256] on td "117893" at bounding box center [356, 264] width 74 height 16
drag, startPoint x: 276, startPoint y: 191, endPoint x: 425, endPoint y: 186, distance: 149.0
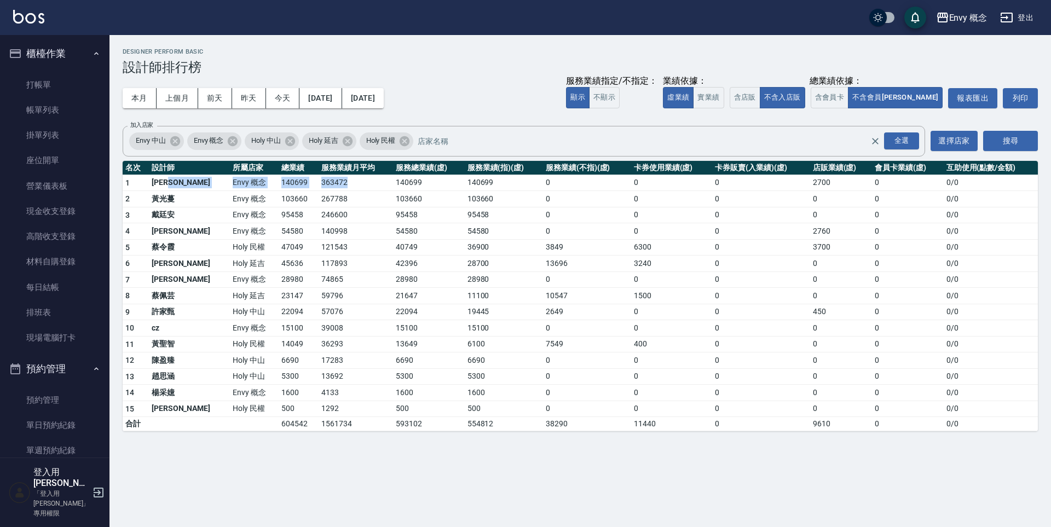
click at [419, 186] on tr "1 王文嘉 Envy 概念 140699 363472 140699 140699 0 0 0 2700 0 0 / 0" at bounding box center [580, 183] width 915 height 16
click at [425, 186] on td "140699" at bounding box center [429, 183] width 72 height 16
drag, startPoint x: 318, startPoint y: 189, endPoint x: 234, endPoint y: 191, distance: 83.2
click at [234, 191] on tbody "1 王文嘉 Envy 概念 140699 363472 140699 140699 0 0 0 2700 0 0 / 0 2 黃光蔓 Envy 概念 1036…" at bounding box center [580, 303] width 915 height 257
click at [234, 191] on td "Envy 概念" at bounding box center [254, 199] width 49 height 16
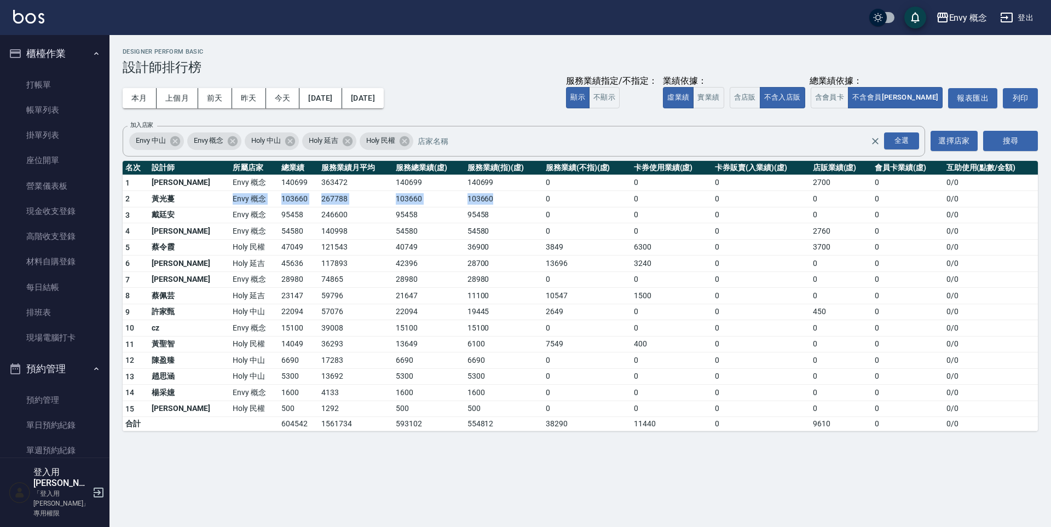
drag, startPoint x: 234, startPoint y: 191, endPoint x: 526, endPoint y: 199, distance: 291.9
click at [512, 199] on tr "2 黃光蔓 Envy 概念 103660 267788 103660 103660 0 0 0 0 0 0 / 0" at bounding box center [580, 199] width 915 height 16
click at [565, 197] on td "0" at bounding box center [587, 199] width 88 height 16
drag, startPoint x: 606, startPoint y: 313, endPoint x: 546, endPoint y: 309, distance: 60.4
click at [601, 313] on td "2649" at bounding box center [587, 312] width 88 height 16
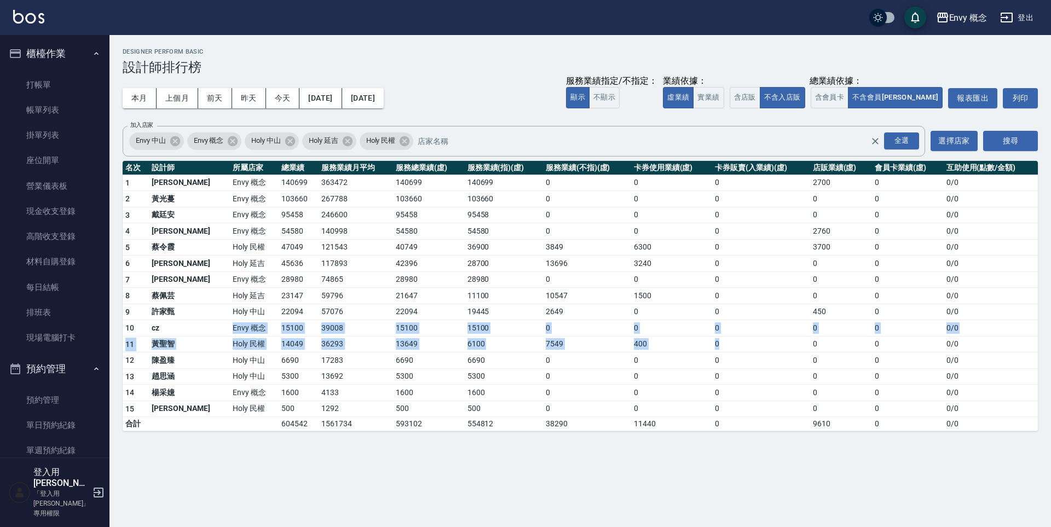
drag, startPoint x: 188, startPoint y: 327, endPoint x: 802, endPoint y: 347, distance: 614.1
click at [763, 347] on tbody "1 王文嘉 Envy 概念 140699 363472 140699 140699 0 0 0 2700 0 0 / 0 2 黃光蔓 Envy 概念 1036…" at bounding box center [580, 303] width 915 height 257
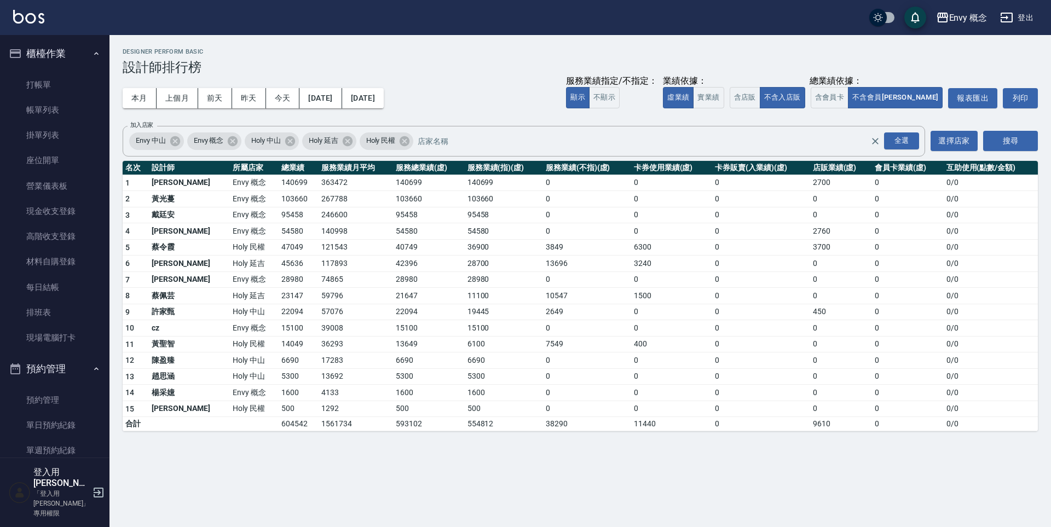
click at [810, 347] on td "0" at bounding box center [841, 344] width 62 height 16
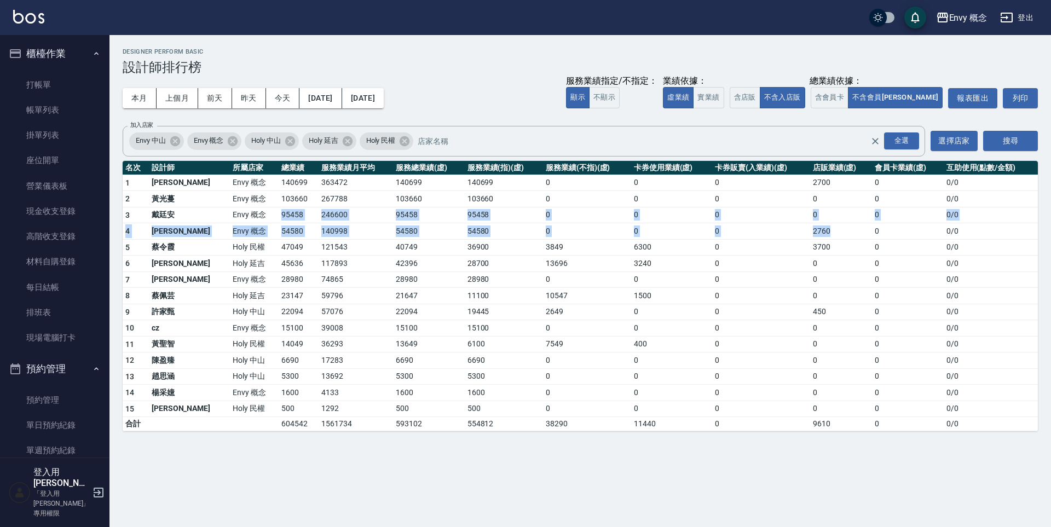
drag, startPoint x: 326, startPoint y: 201, endPoint x: 851, endPoint y: 235, distance: 526.1
click at [851, 235] on tbody "1 王文嘉 Envy 概念 140699 363472 140699 140699 0 0 0 2700 0 0 / 0 2 黃光蔓 Envy 概念 1036…" at bounding box center [580, 303] width 915 height 257
click at [851, 235] on td "2760" at bounding box center [841, 231] width 62 height 16
drag, startPoint x: 608, startPoint y: 235, endPoint x: 417, endPoint y: 240, distance: 190.6
click at [426, 239] on tbody "1 王文嘉 Envy 概念 140699 363472 140699 140699 0 0 0 2700 0 0 / 0 2 黃光蔓 Envy 概念 1036…" at bounding box center [580, 303] width 915 height 257
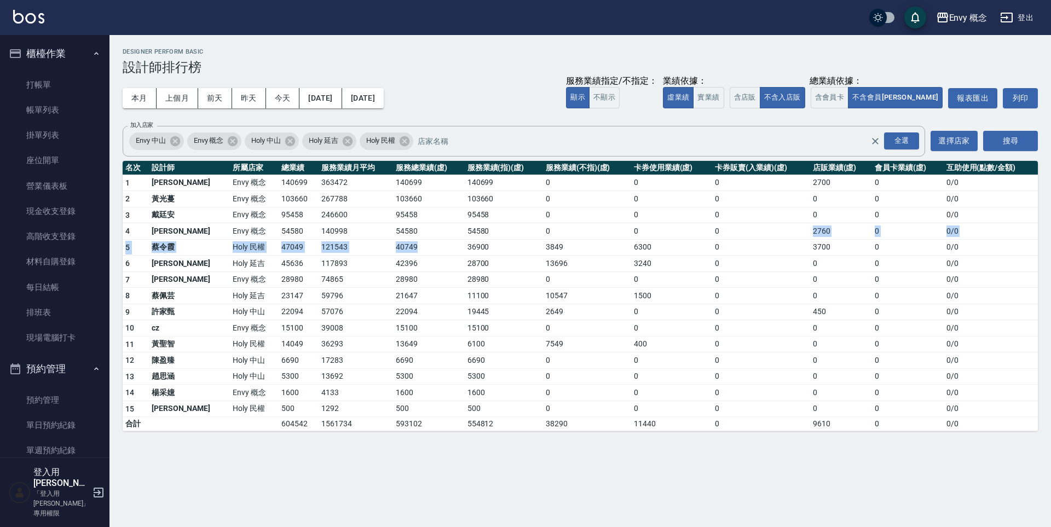
click at [405, 240] on td "40749" at bounding box center [429, 247] width 72 height 16
click at [33, 91] on link "打帳單" at bounding box center [54, 84] width 101 height 25
